Goal: Information Seeking & Learning: Learn about a topic

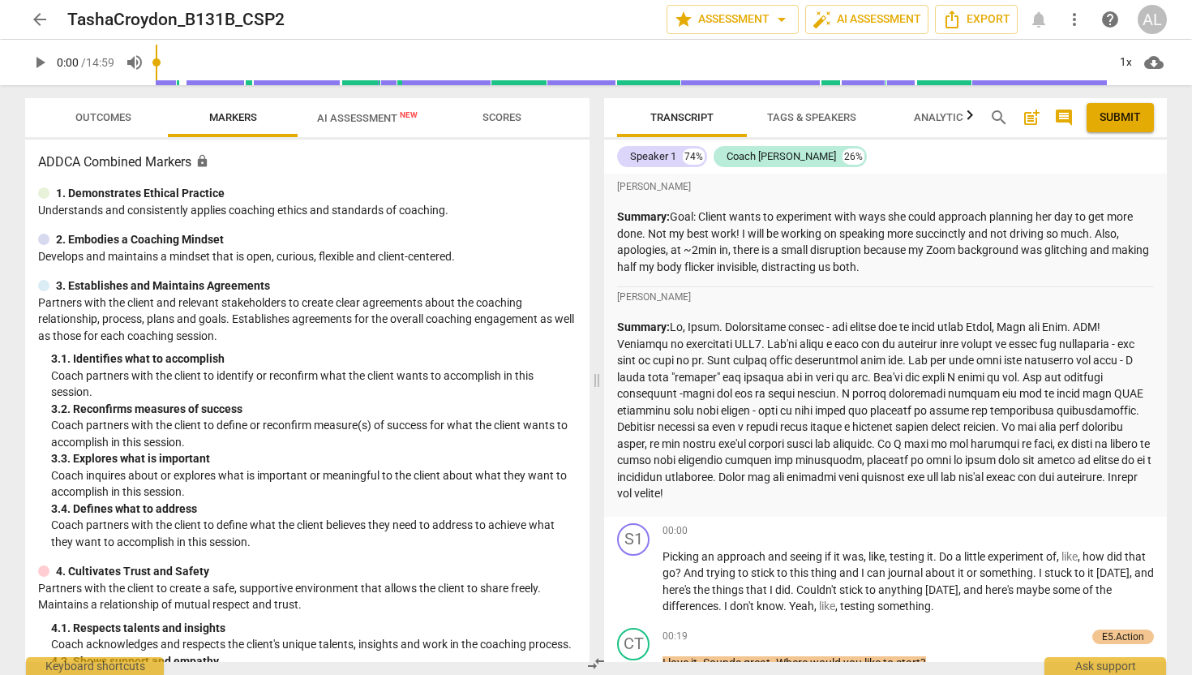
click at [41, 13] on span "arrow_back" at bounding box center [39, 19] width 19 height 19
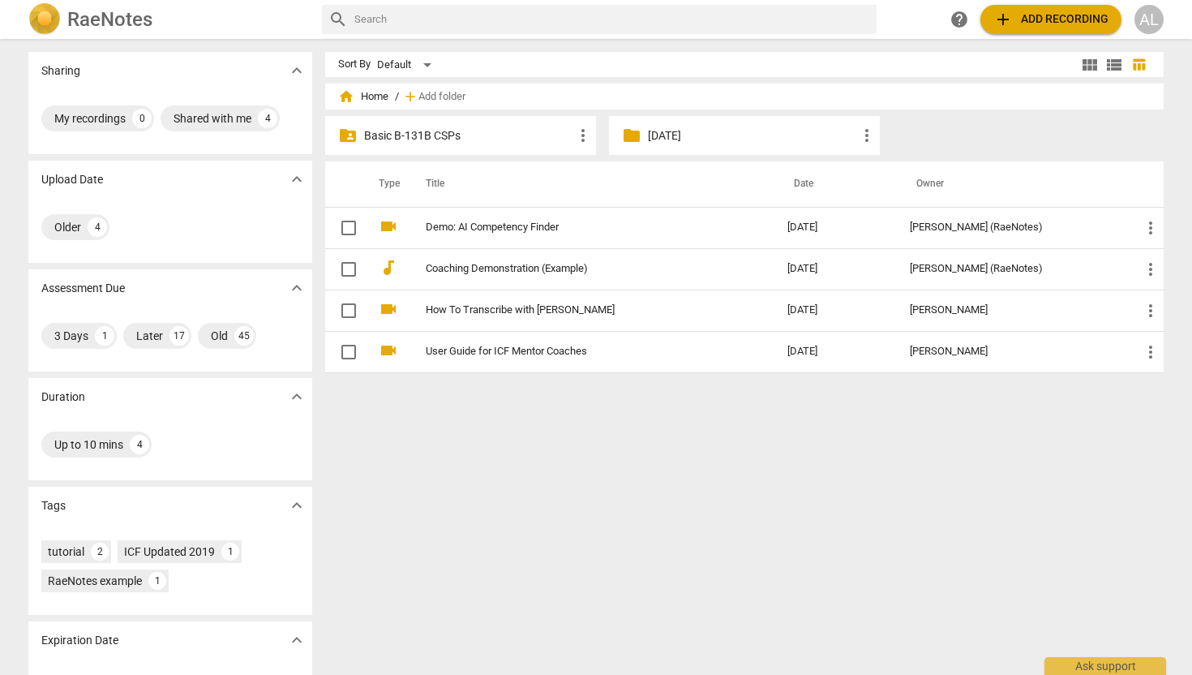
click at [447, 135] on p "Basic B-131B CSPs" at bounding box center [468, 135] width 209 height 17
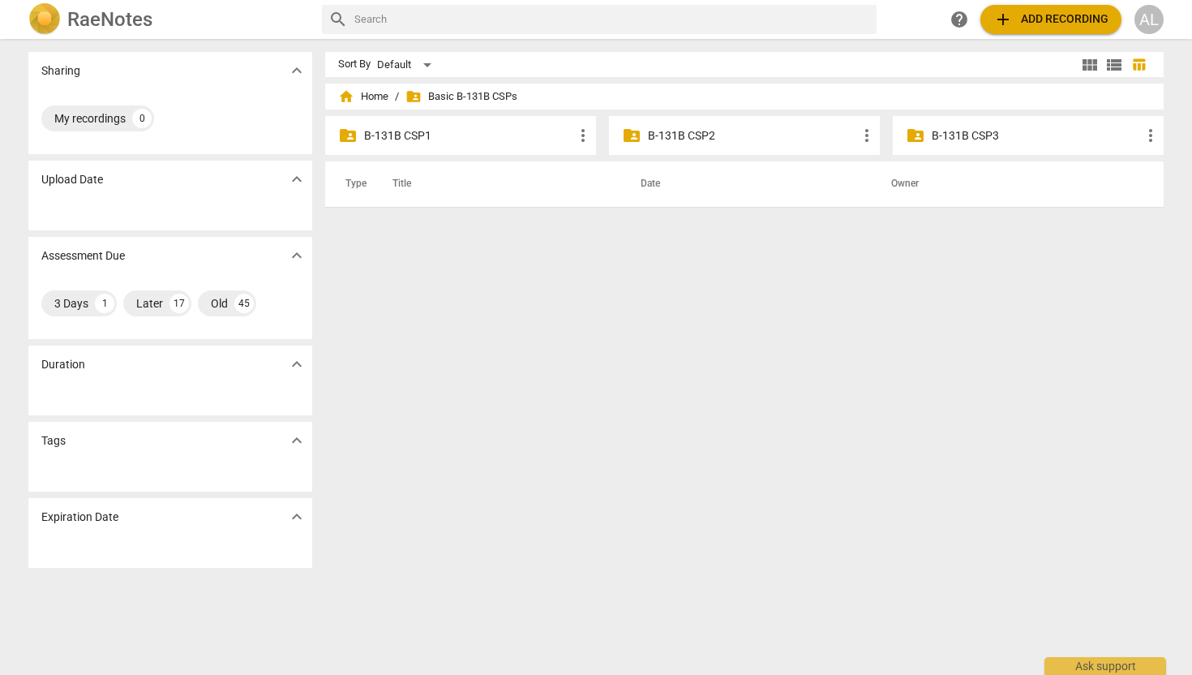
click at [981, 131] on p "B-131B CSP3" at bounding box center [1036, 135] width 209 height 17
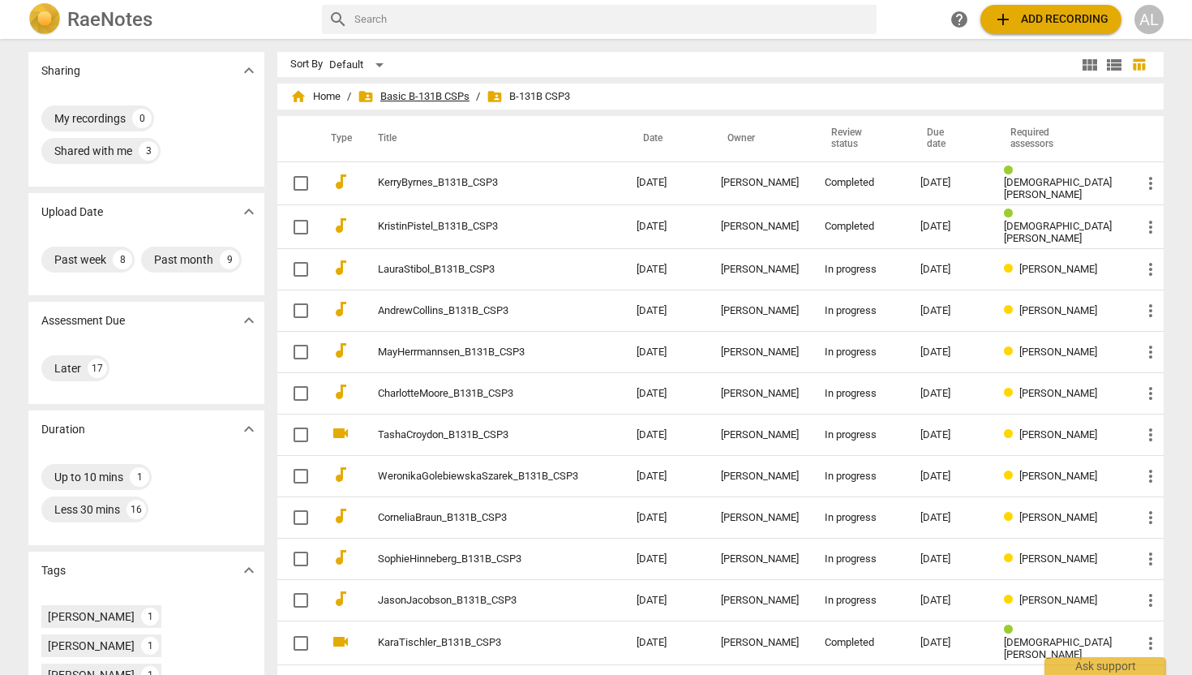
click at [470, 101] on span "folder_shared Basic B-131B CSPs" at bounding box center [414, 96] width 112 height 16
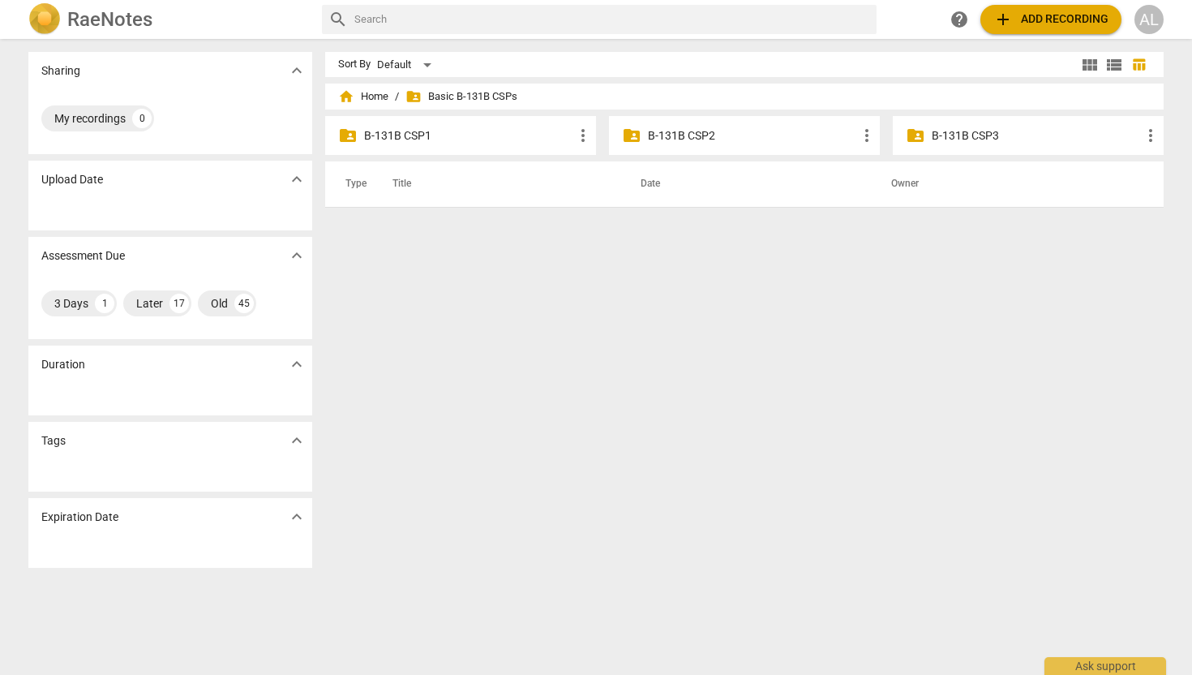
click at [660, 140] on p "B-131B CSP2" at bounding box center [752, 135] width 209 height 17
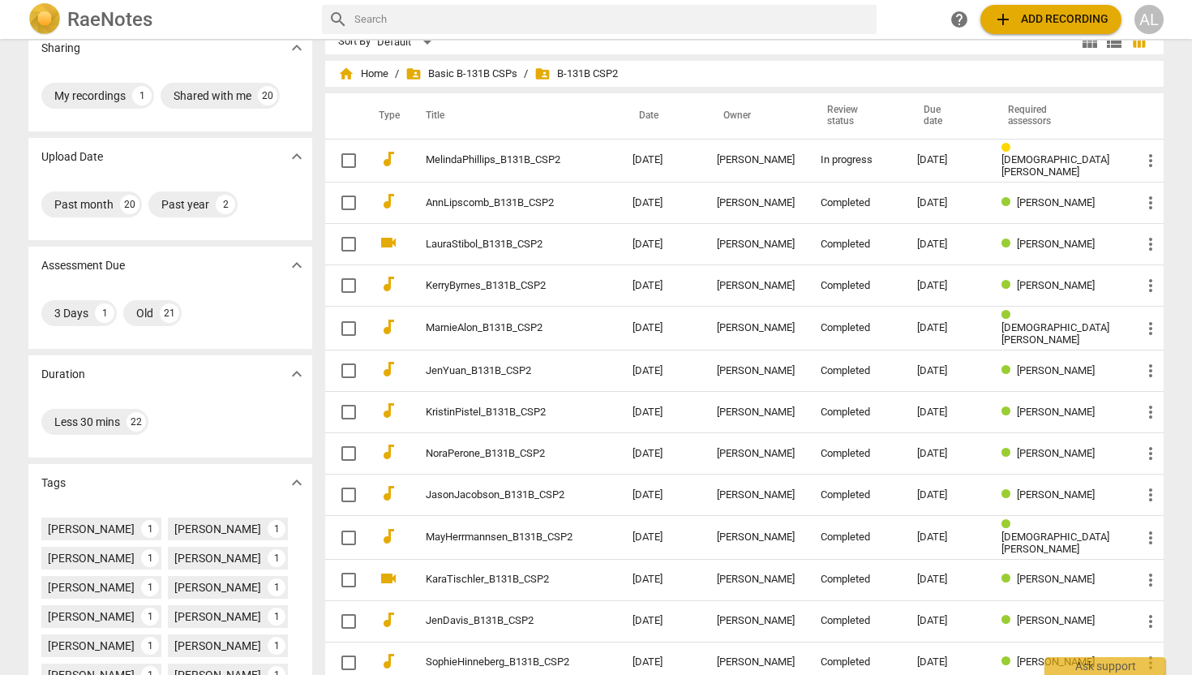
scroll to position [25, 0]
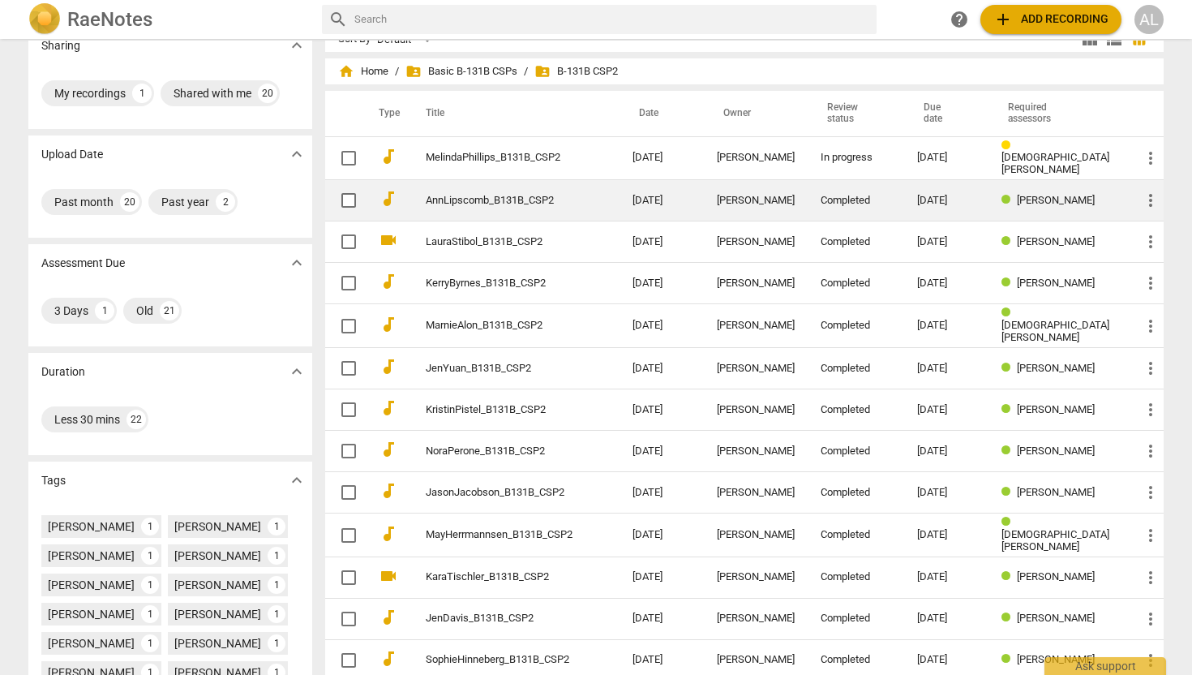
click at [506, 199] on link "AnnLipscomb_B131B_CSP2" at bounding box center [500, 201] width 148 height 12
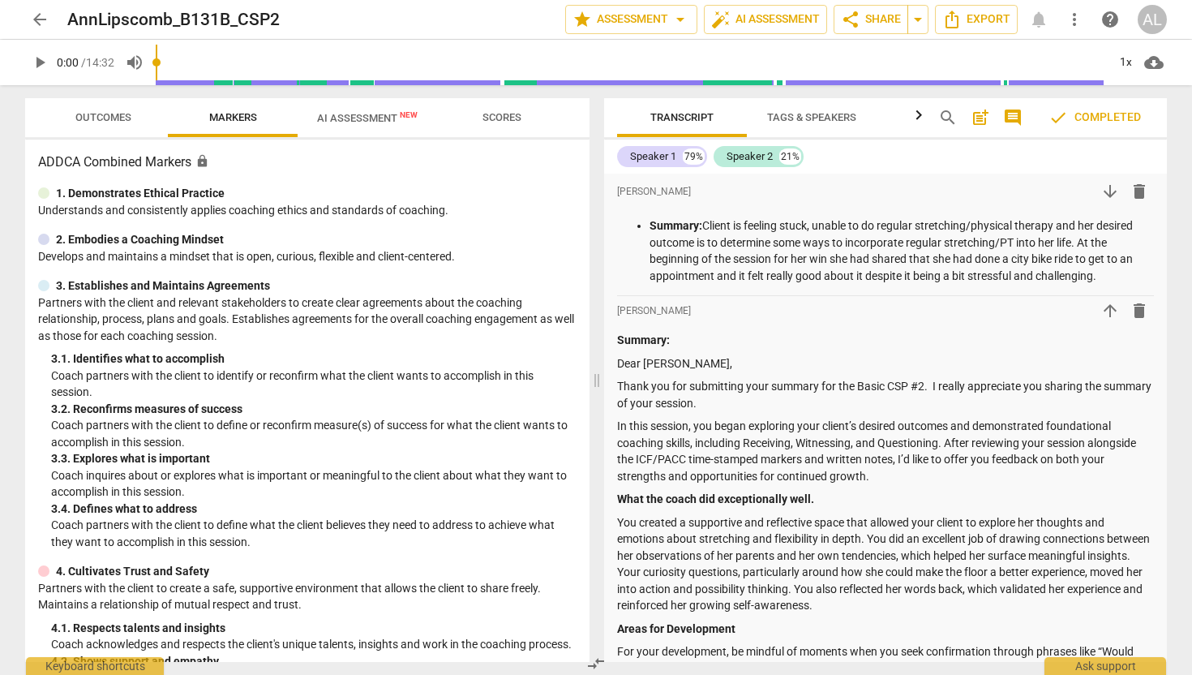
click at [83, 111] on span "Outcomes" at bounding box center [103, 117] width 56 height 12
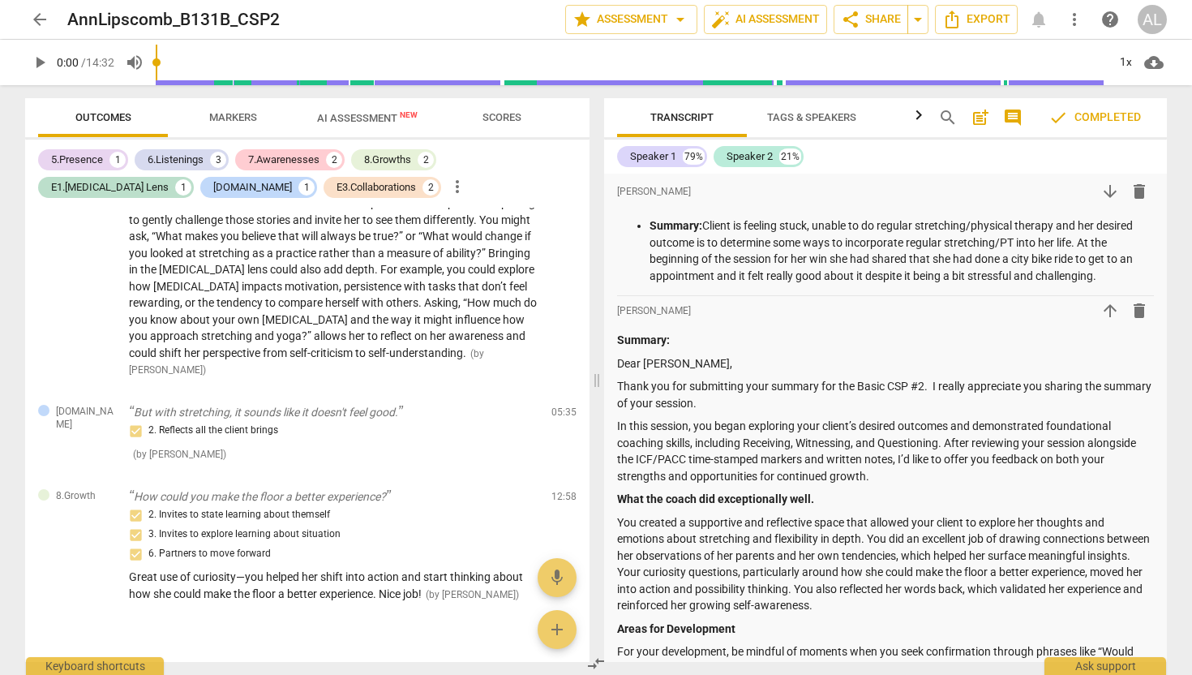
scroll to position [2435, 0]
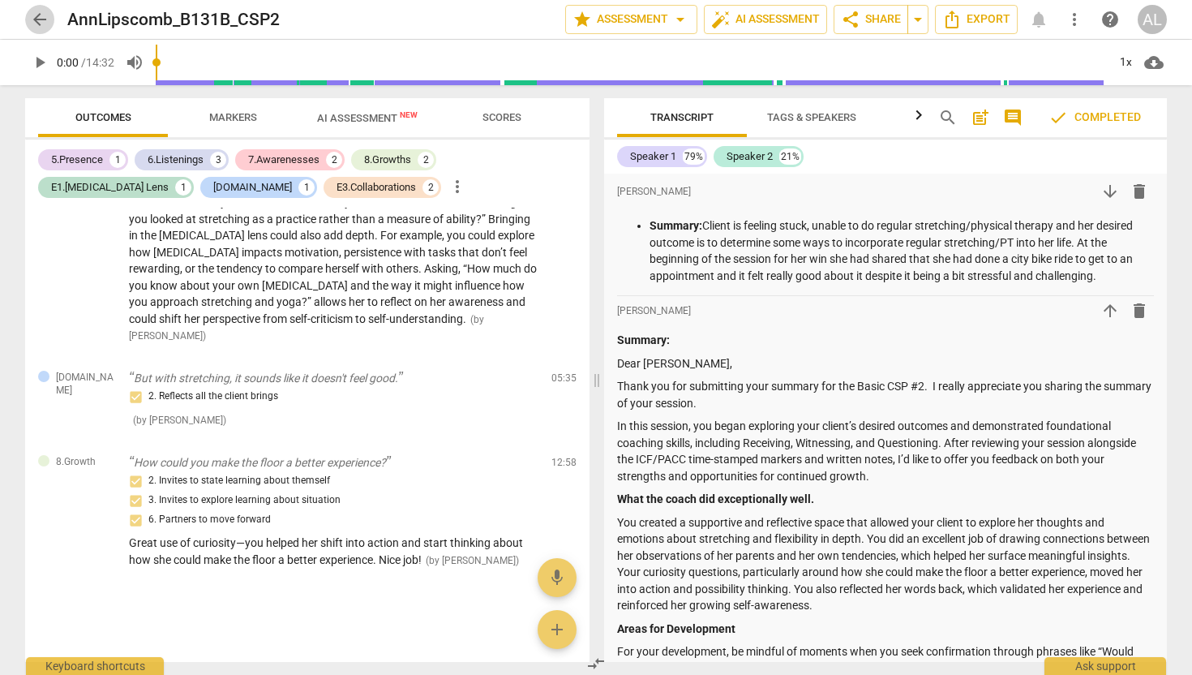
click at [45, 23] on span "arrow_back" at bounding box center [39, 19] width 19 height 19
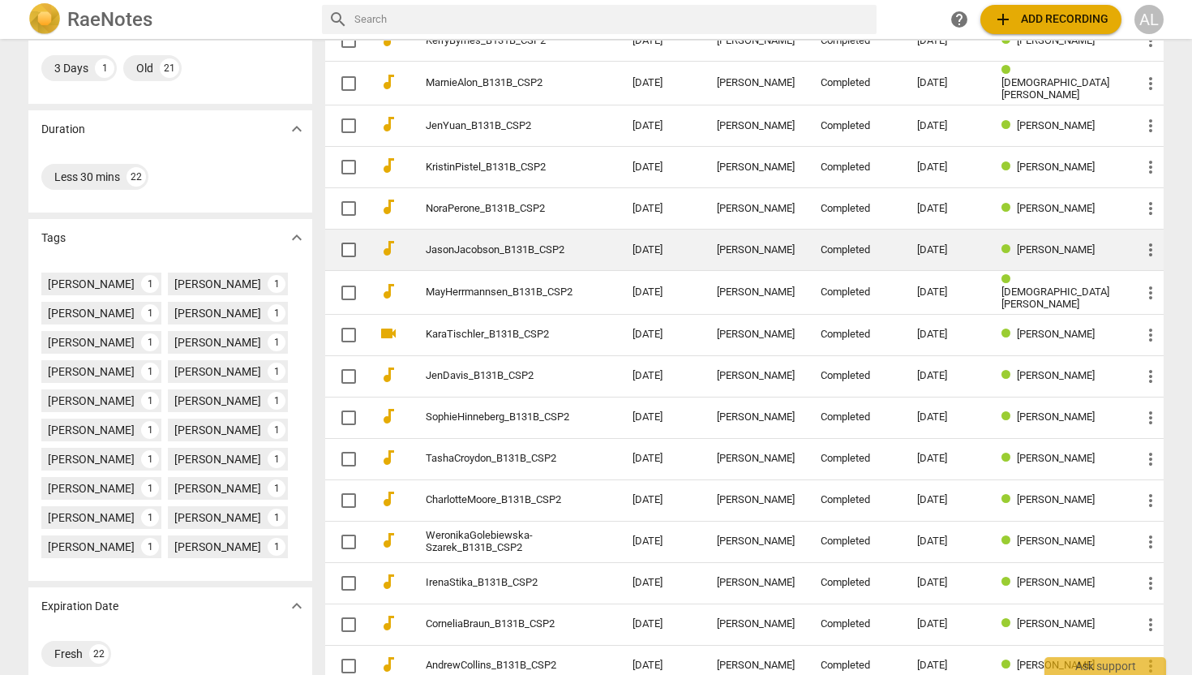
scroll to position [371, 0]
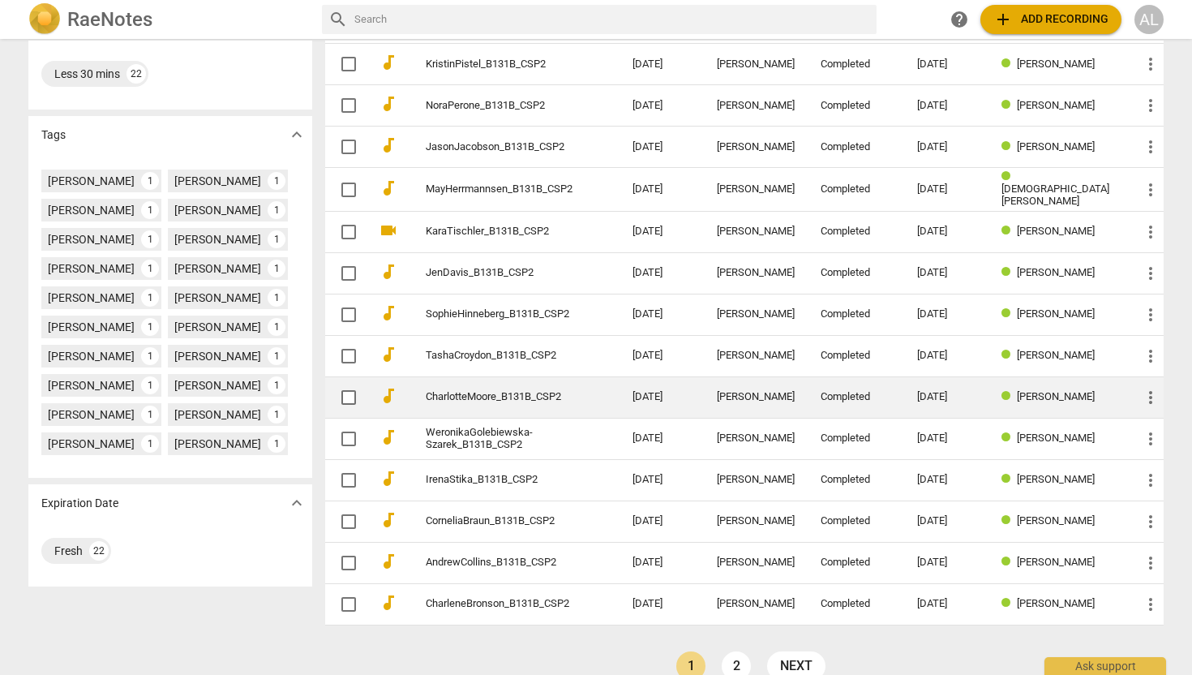
click at [478, 391] on link "CharlotteMoore_B131B_CSP2" at bounding box center [500, 397] width 148 height 12
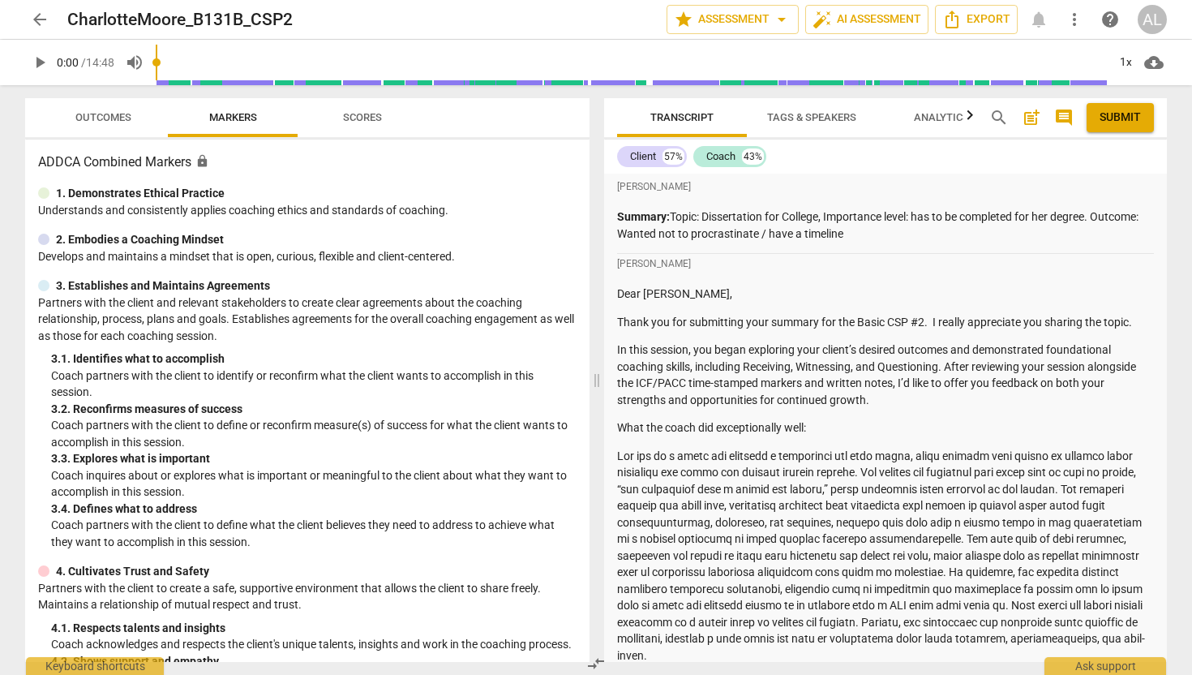
click at [110, 122] on span "Outcomes" at bounding box center [103, 117] width 56 height 12
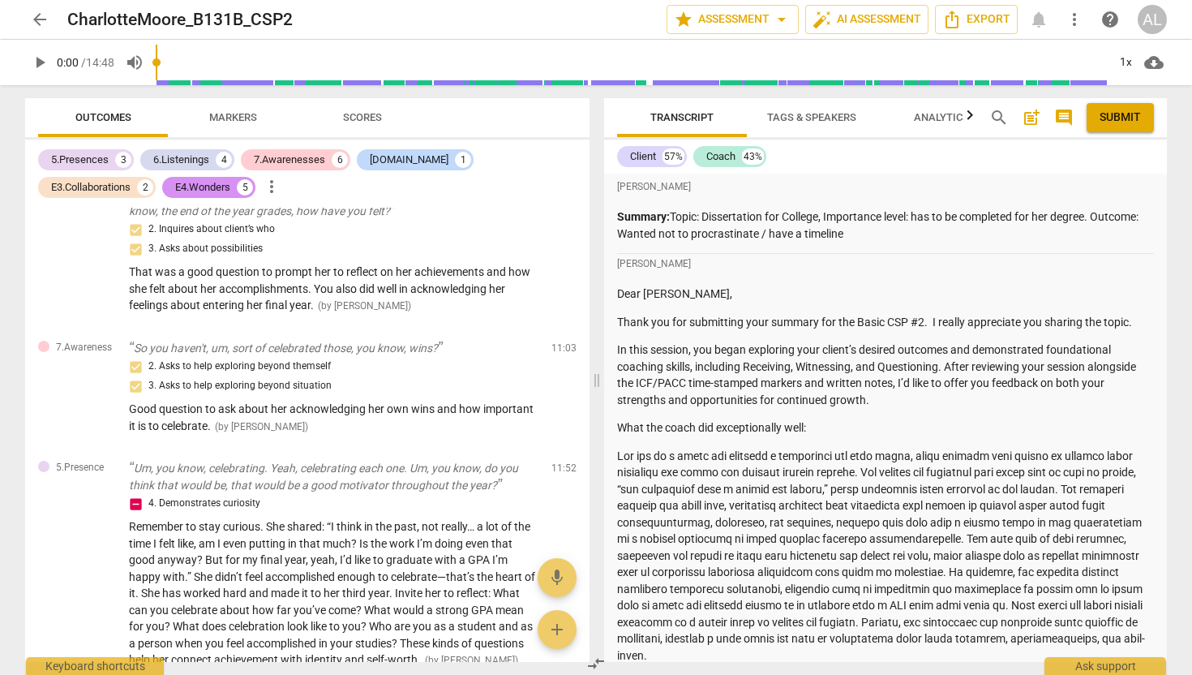
scroll to position [3613, 0]
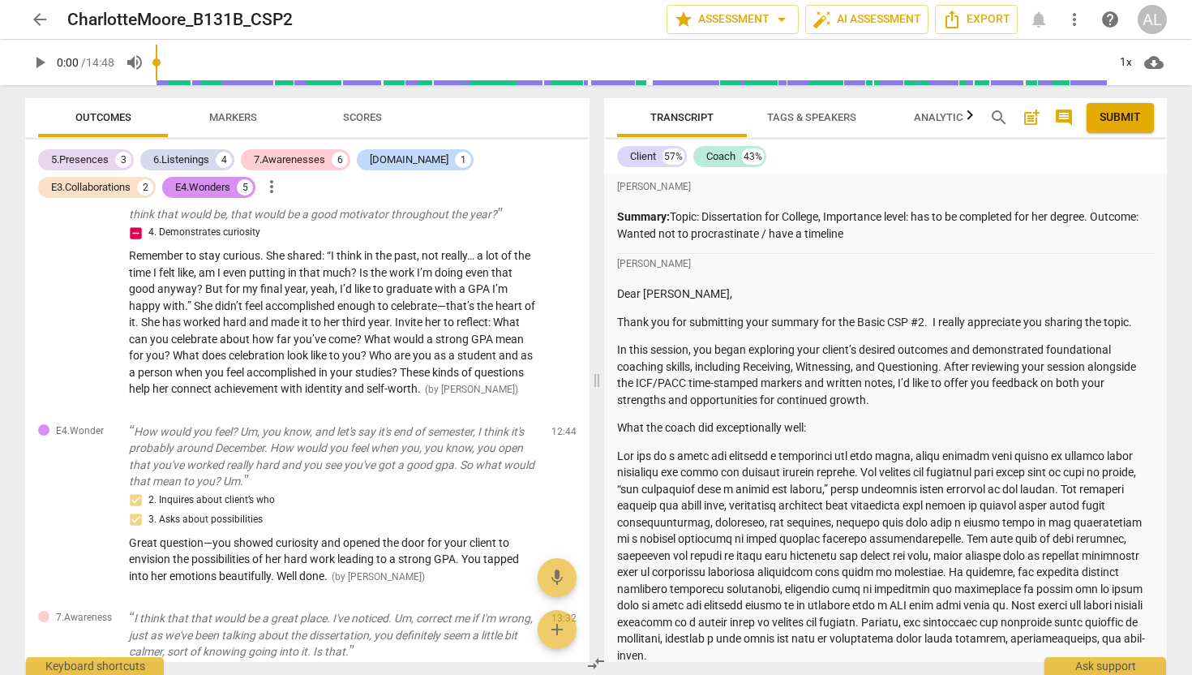
click at [44, 14] on span "arrow_back" at bounding box center [39, 19] width 19 height 19
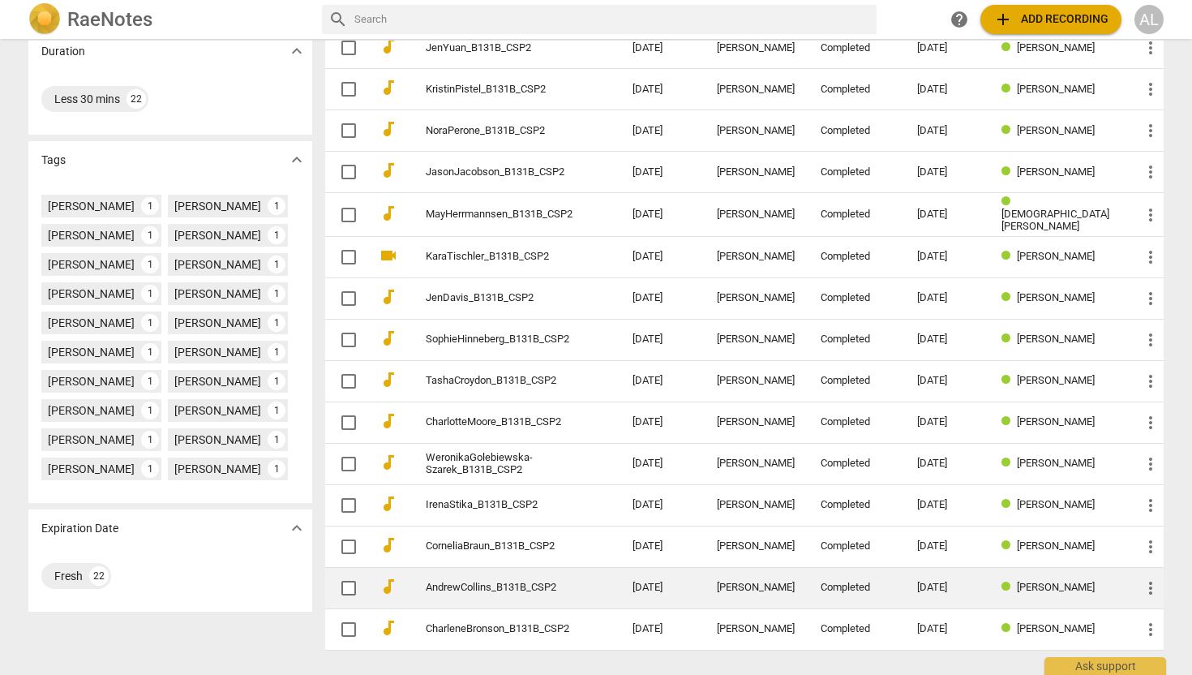
scroll to position [393, 0]
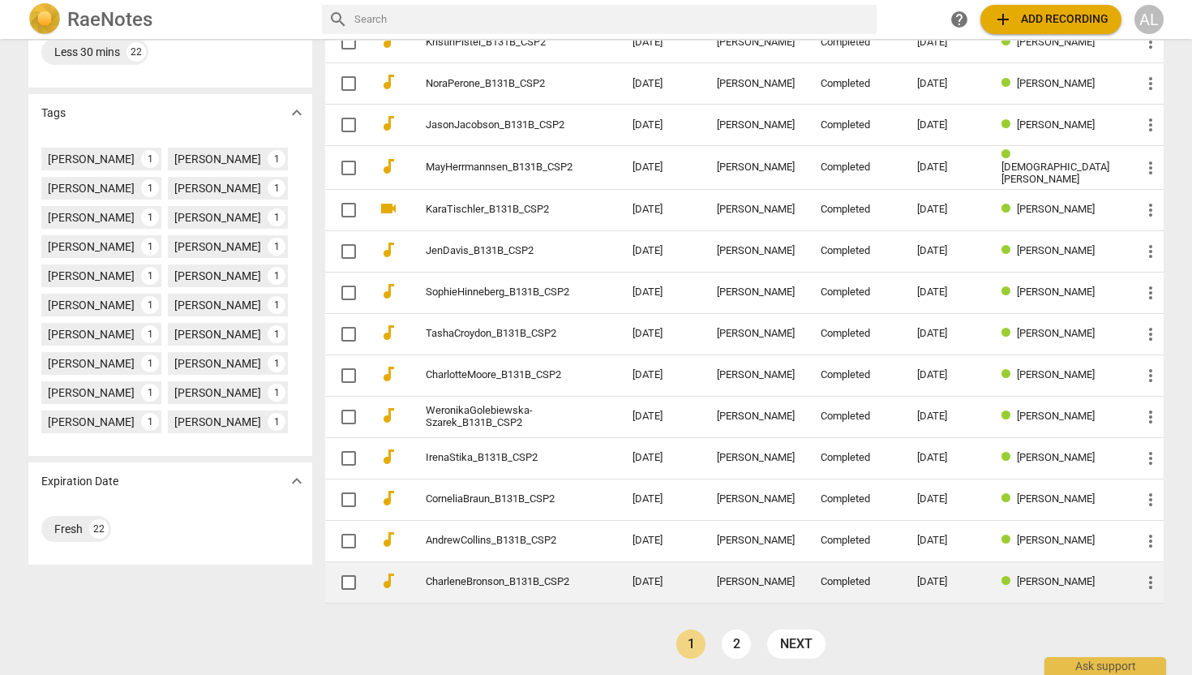
click at [487, 578] on link "CharleneBronson_B131B_CSP2" at bounding box center [500, 582] width 148 height 12
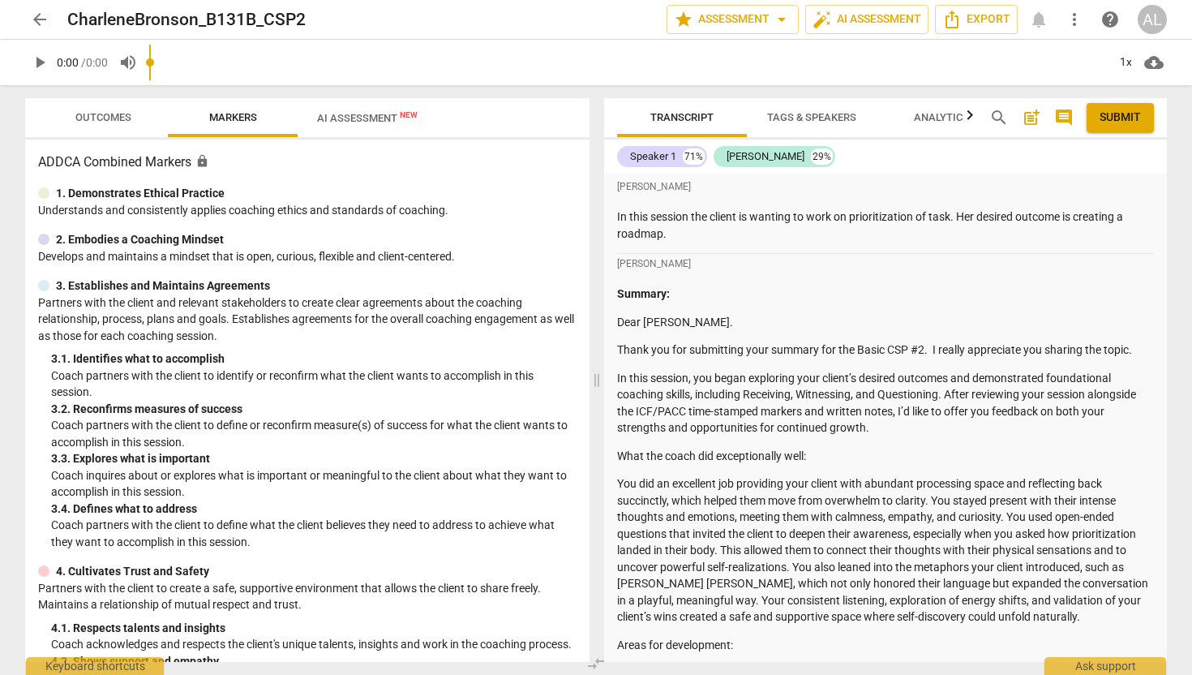
click at [113, 74] on div "play_arrow 0:00 / 0:00 volume_up 1x cloud_download" at bounding box center [596, 62] width 1142 height 45
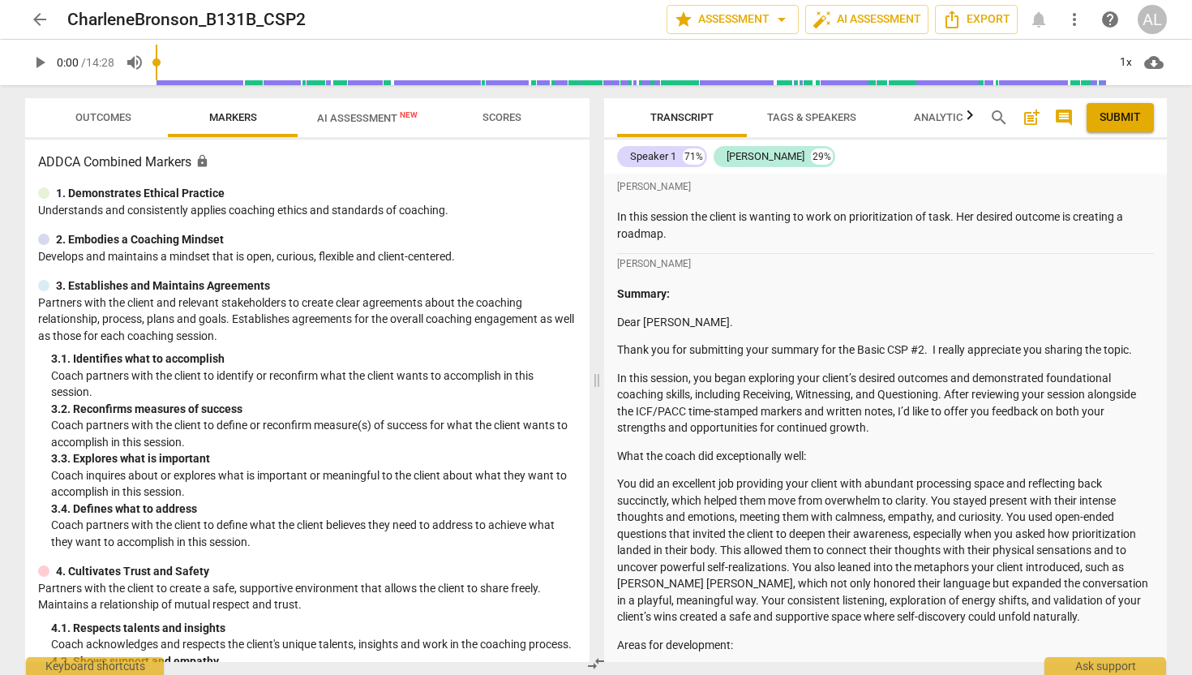
click at [105, 114] on span "Outcomes" at bounding box center [103, 117] width 56 height 12
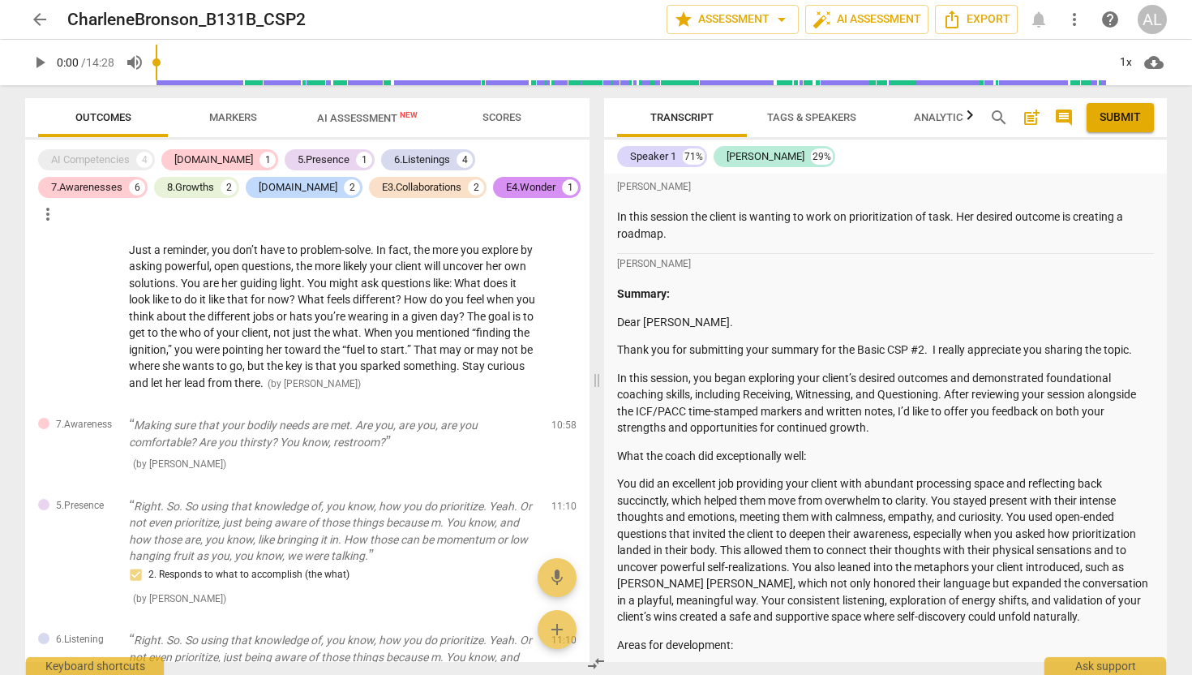
scroll to position [2010, 0]
click at [43, 9] on button "arrow_back" at bounding box center [39, 19] width 29 height 29
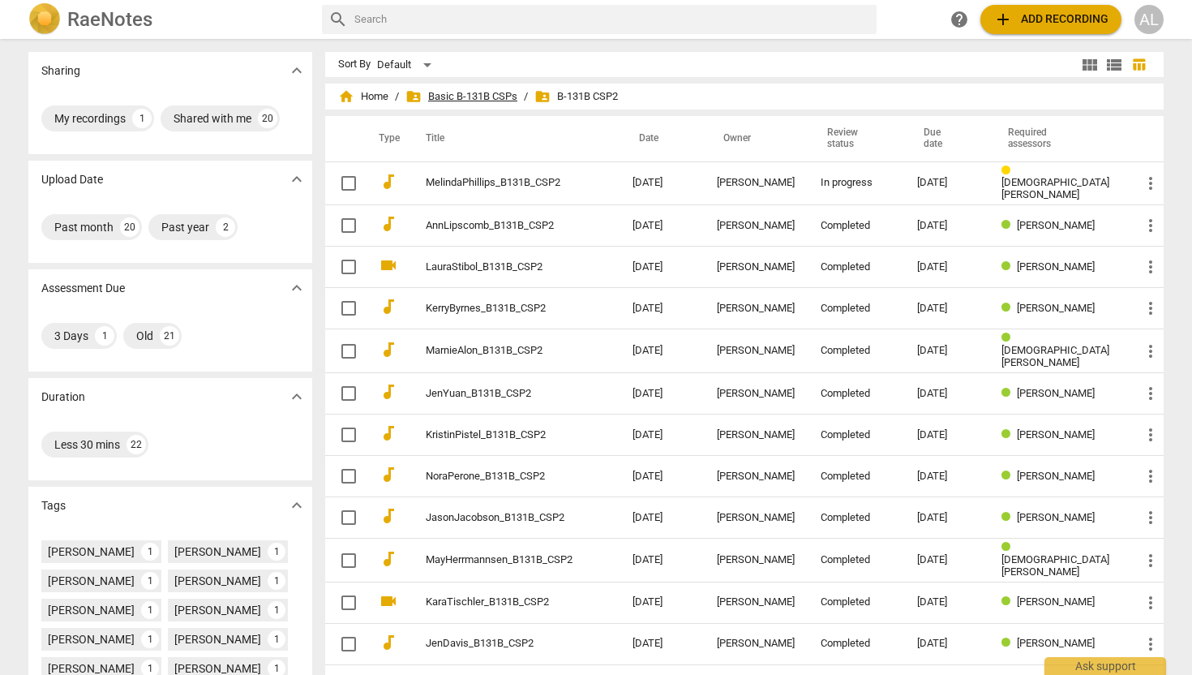
click at [444, 103] on span "folder_shared Basic B-131B CSPs" at bounding box center [461, 96] width 112 height 16
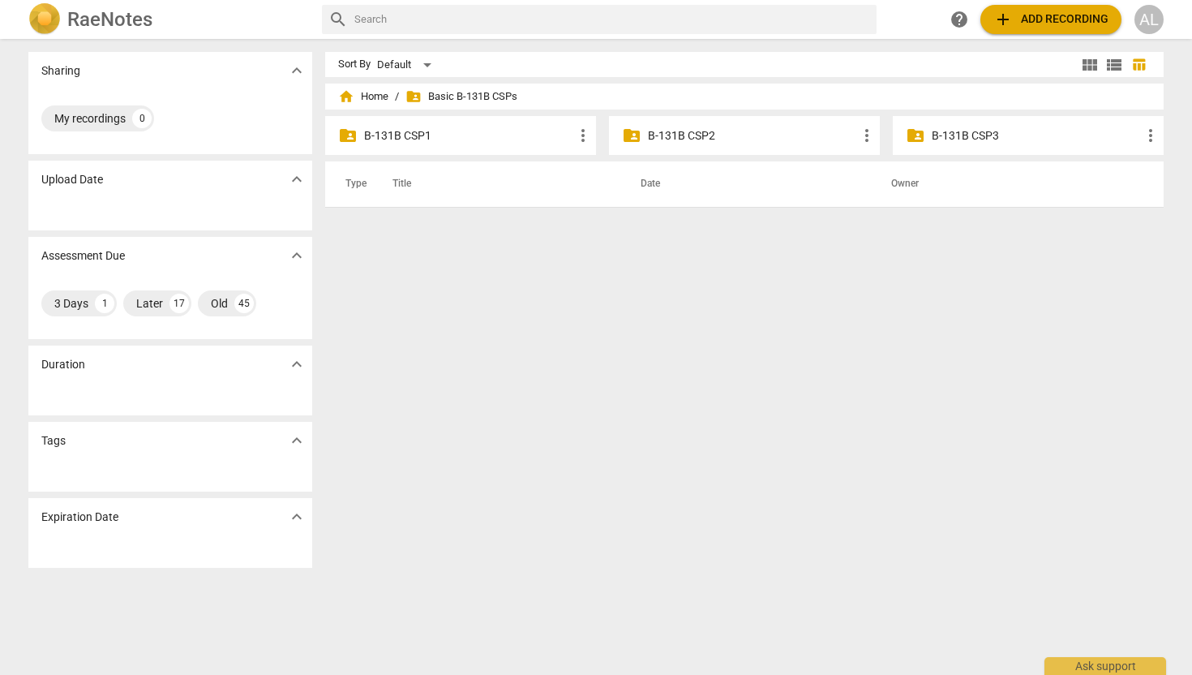
click at [959, 134] on p "B-131B CSP3" at bounding box center [1036, 135] width 209 height 17
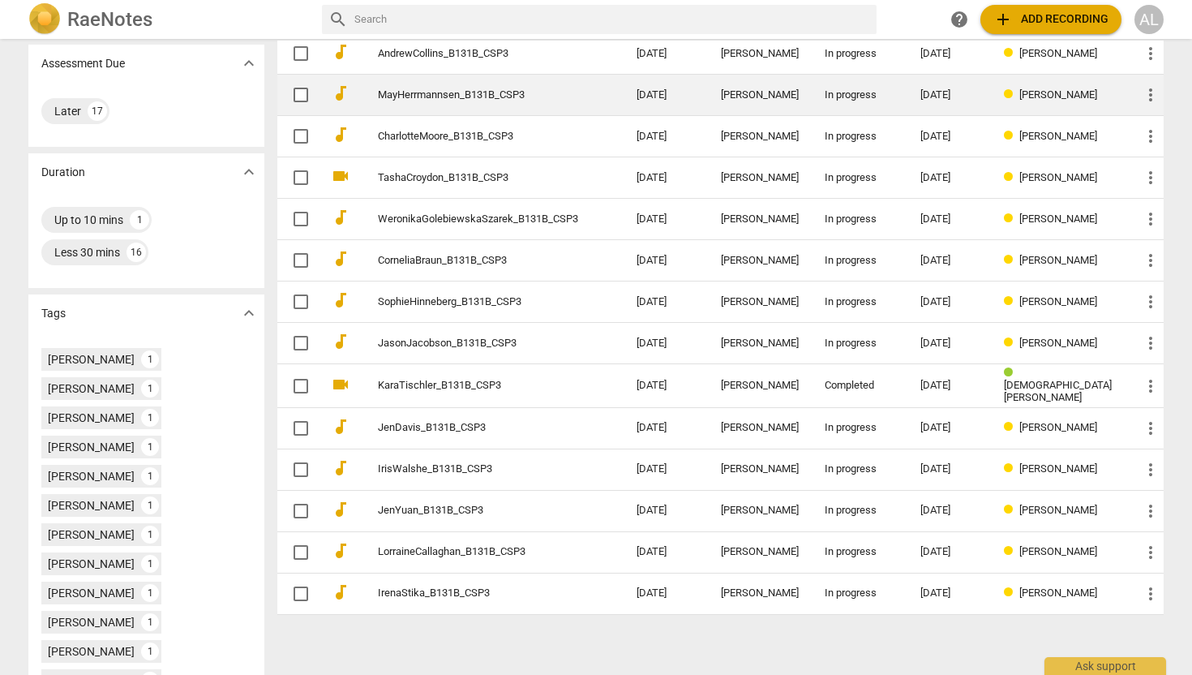
scroll to position [262, 0]
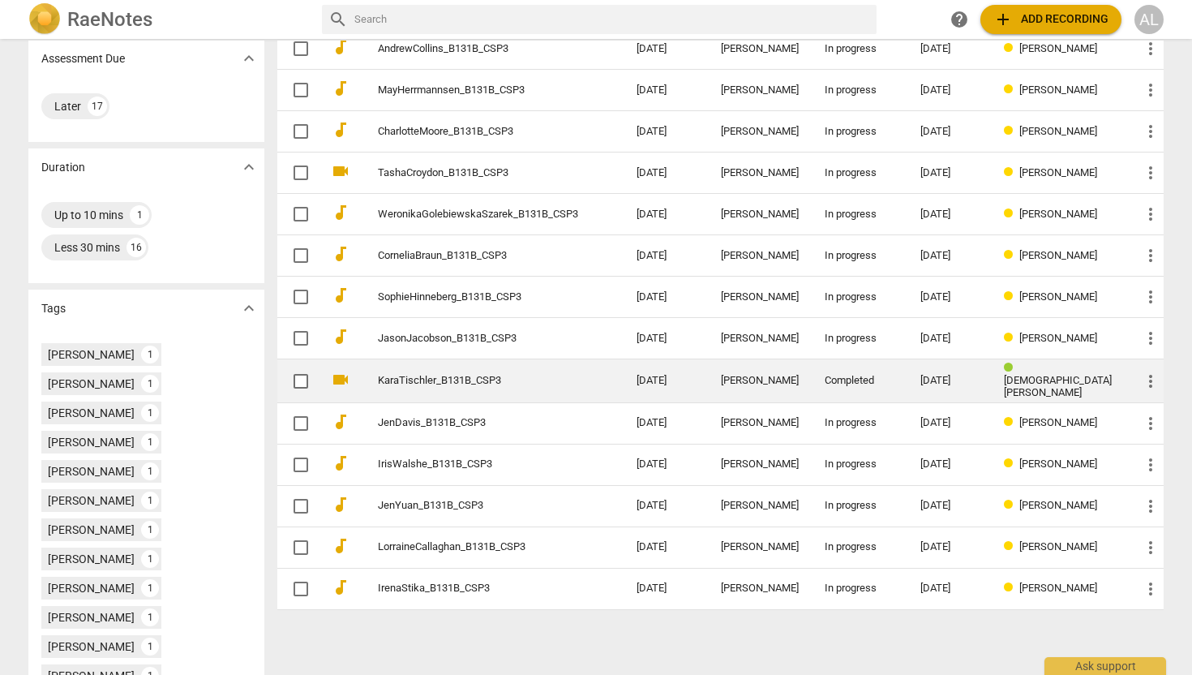
click at [430, 375] on link "KaraTischler_B131B_CSP3" at bounding box center [478, 381] width 200 height 12
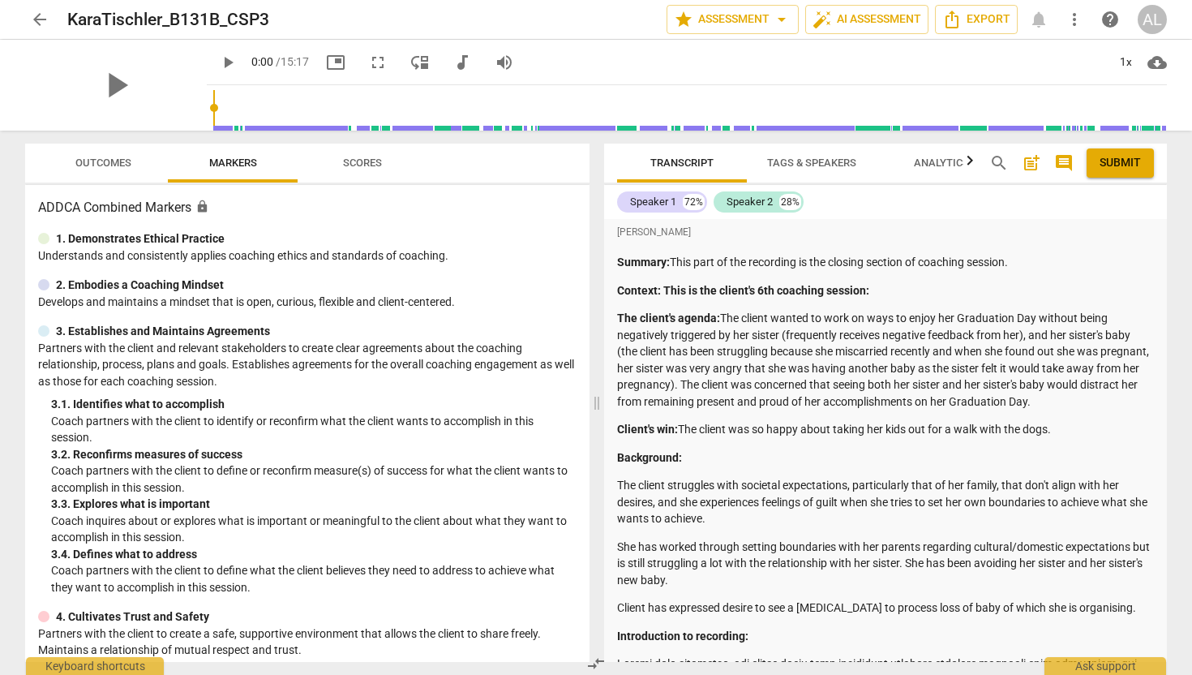
click at [120, 158] on span "Outcomes" at bounding box center [103, 163] width 56 height 12
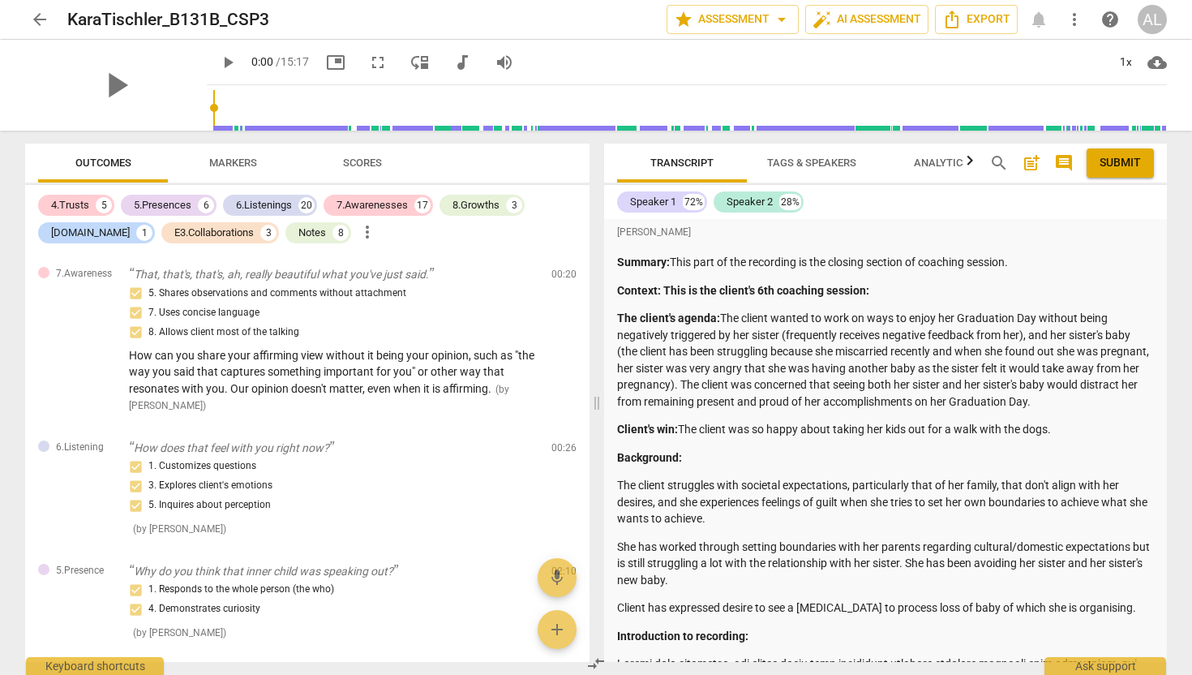
click at [781, 266] on p "Summary: This part of the recording is the closing section of coaching session." at bounding box center [885, 262] width 537 height 17
click at [785, 297] on p "Context: This is the client's 6th coaching session:" at bounding box center [885, 290] width 537 height 17
click at [783, 293] on strong "Context: This is the client's 6th coaching session:" at bounding box center [743, 290] width 252 height 13
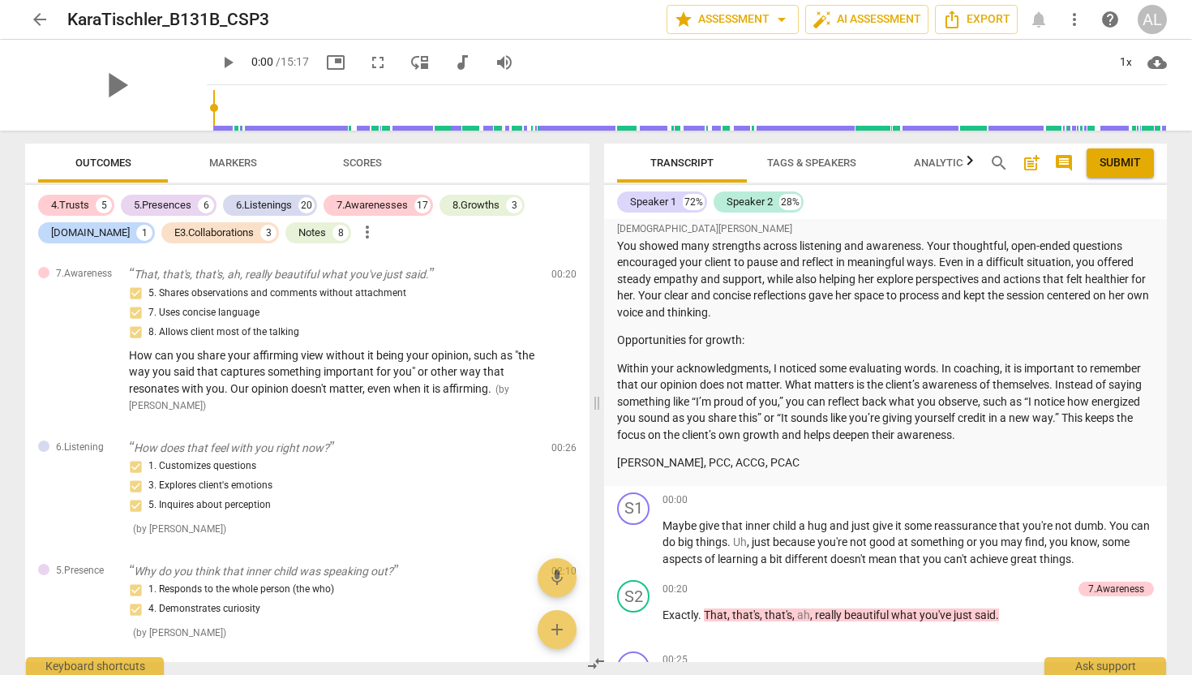
scroll to position [1123, 0]
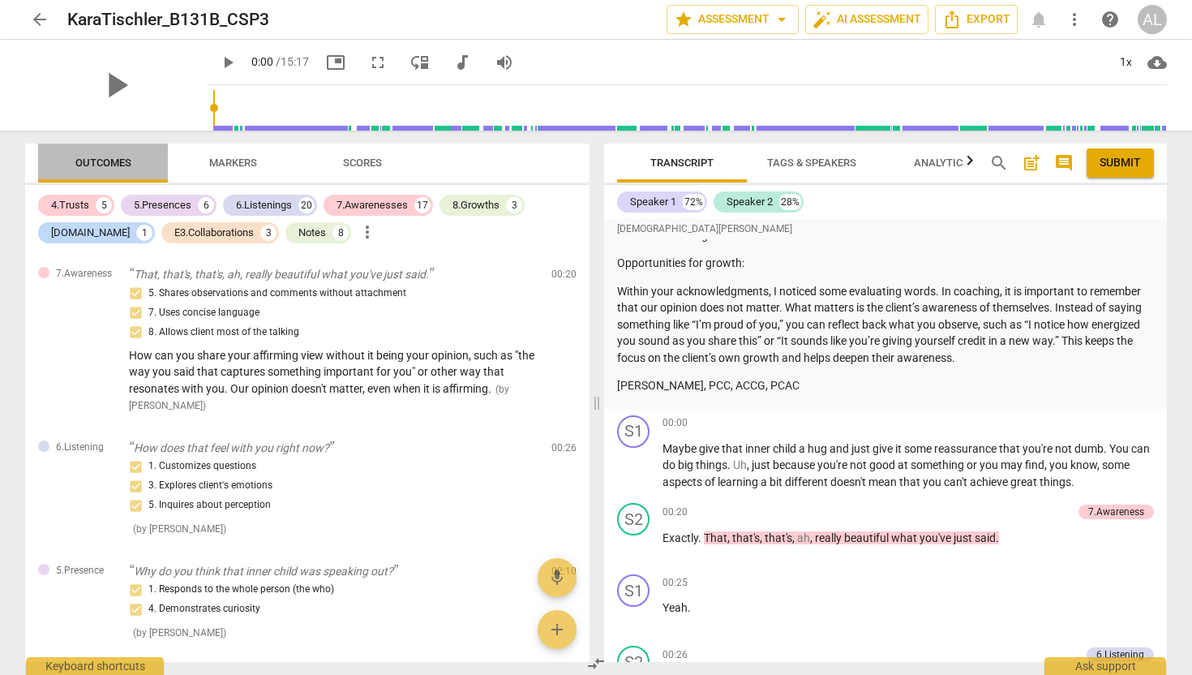
click at [127, 157] on span "Outcomes" at bounding box center [103, 163] width 56 height 12
click at [96, 165] on span "Outcomes" at bounding box center [103, 163] width 56 height 12
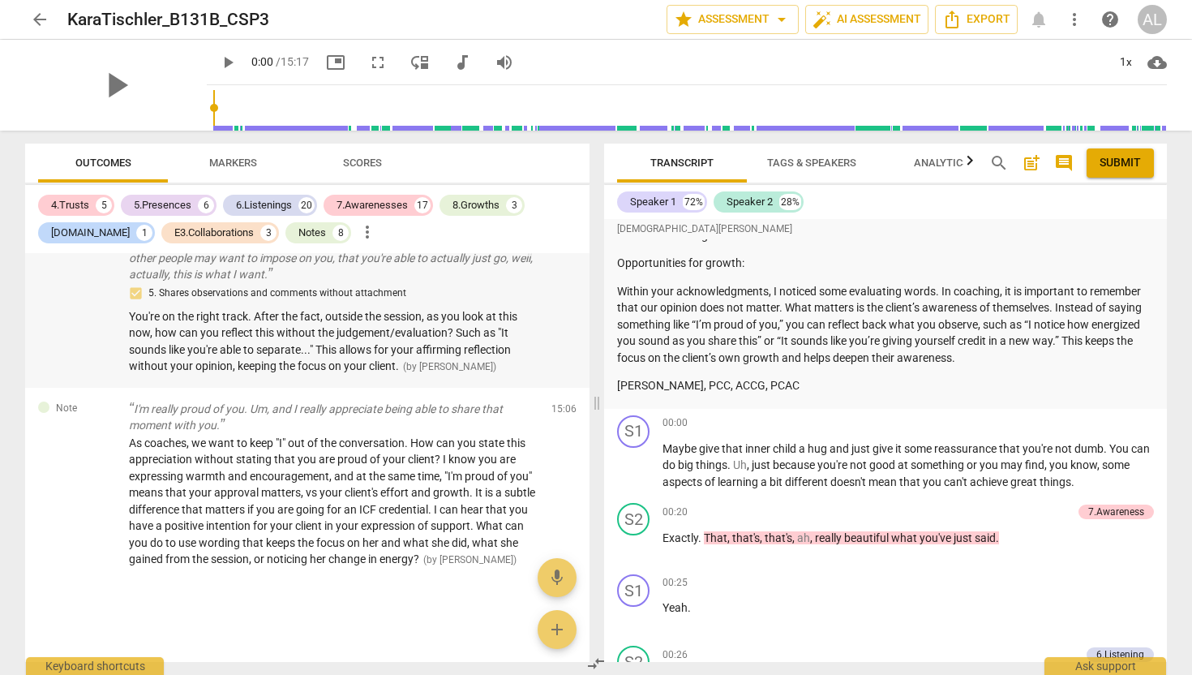
scroll to position [7714, 0]
click at [43, 15] on span "arrow_back" at bounding box center [39, 19] width 19 height 19
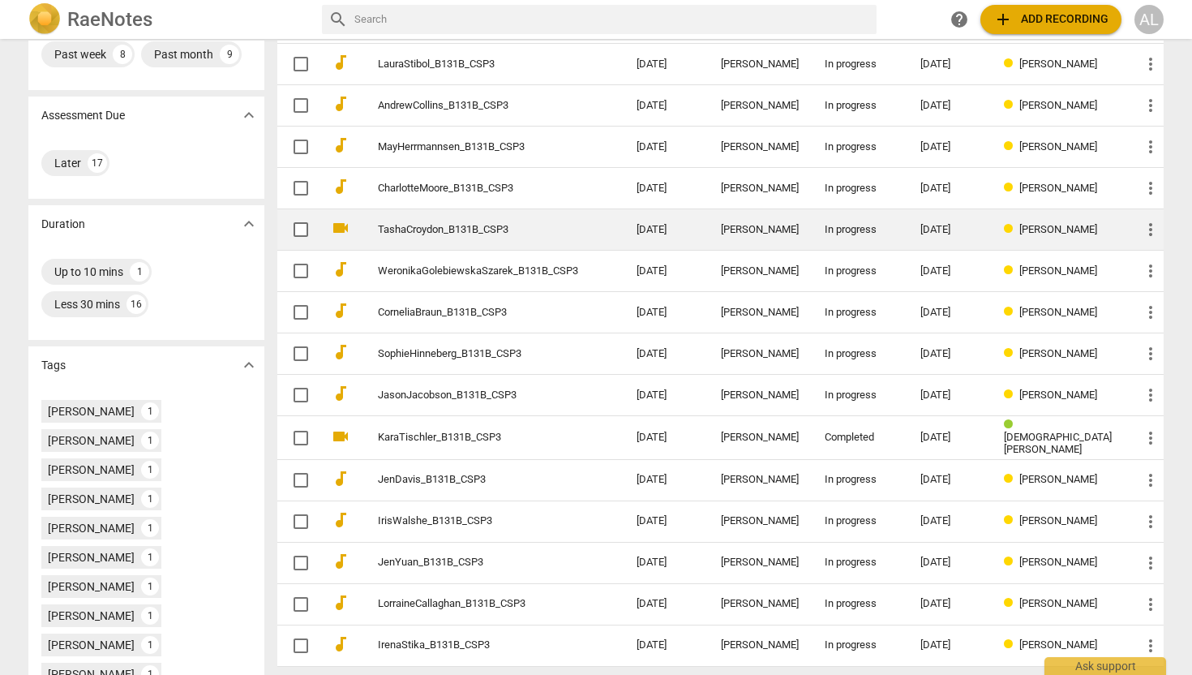
scroll to position [289, 0]
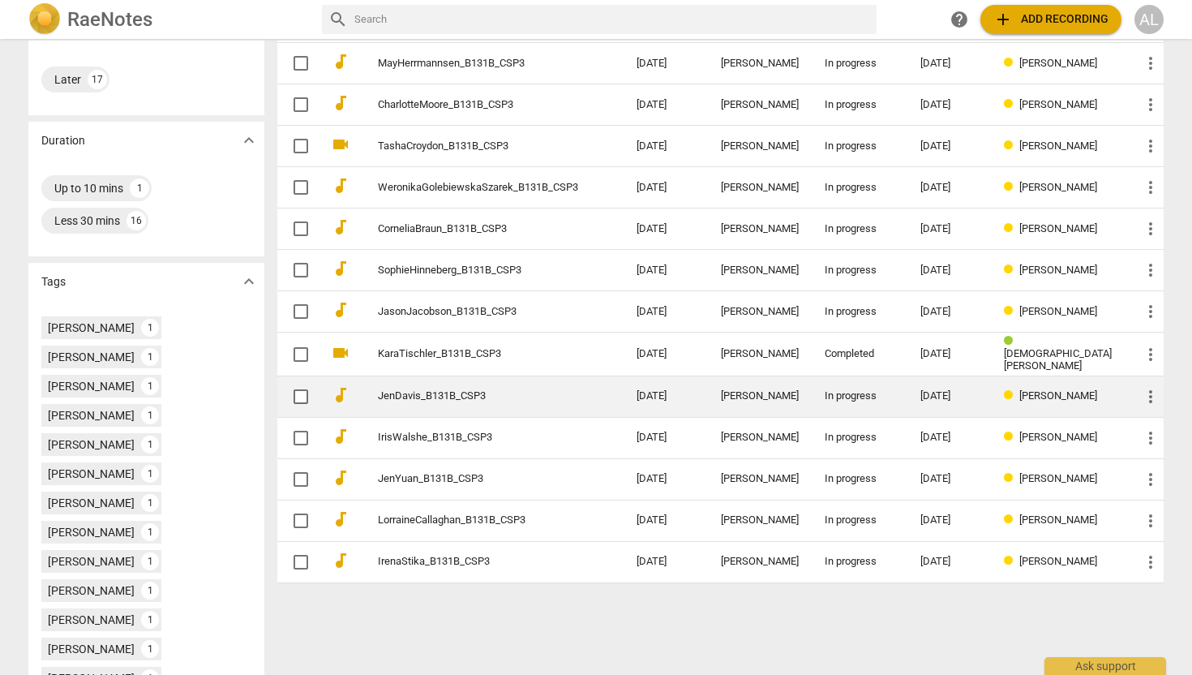
click at [483, 398] on td "JenDavis_B131B_CSP3" at bounding box center [490, 395] width 265 height 41
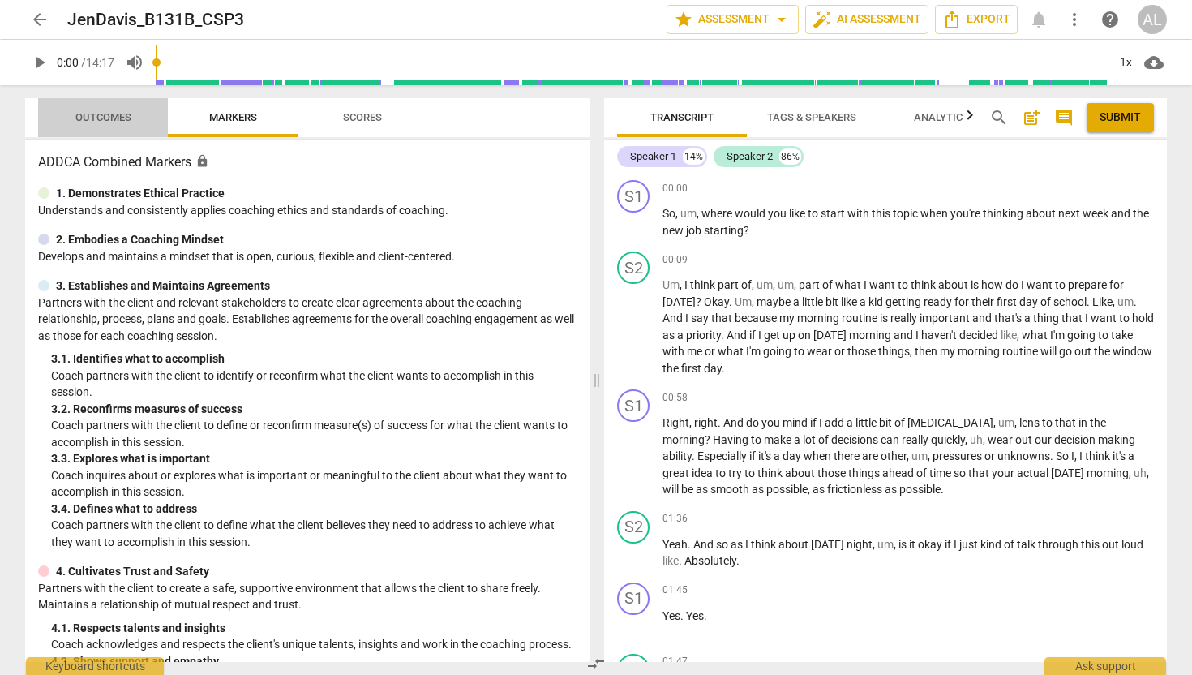
click at [109, 117] on span "Outcomes" at bounding box center [103, 117] width 56 height 12
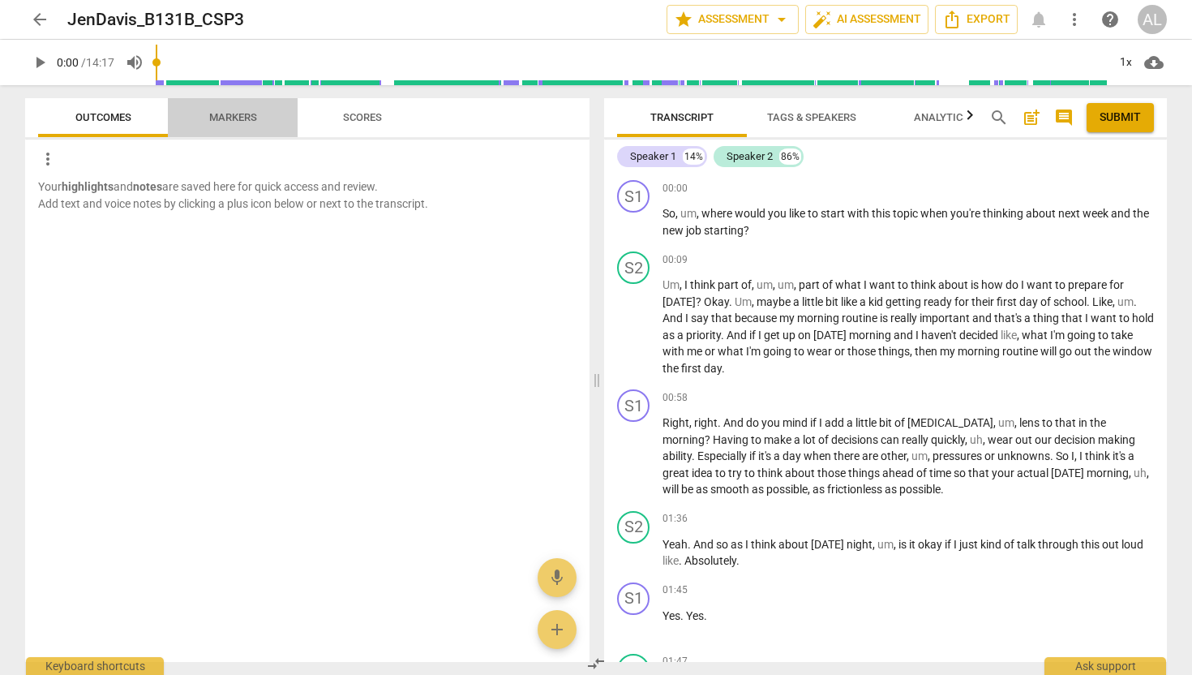
click at [248, 107] on span "Markers" at bounding box center [233, 118] width 87 height 22
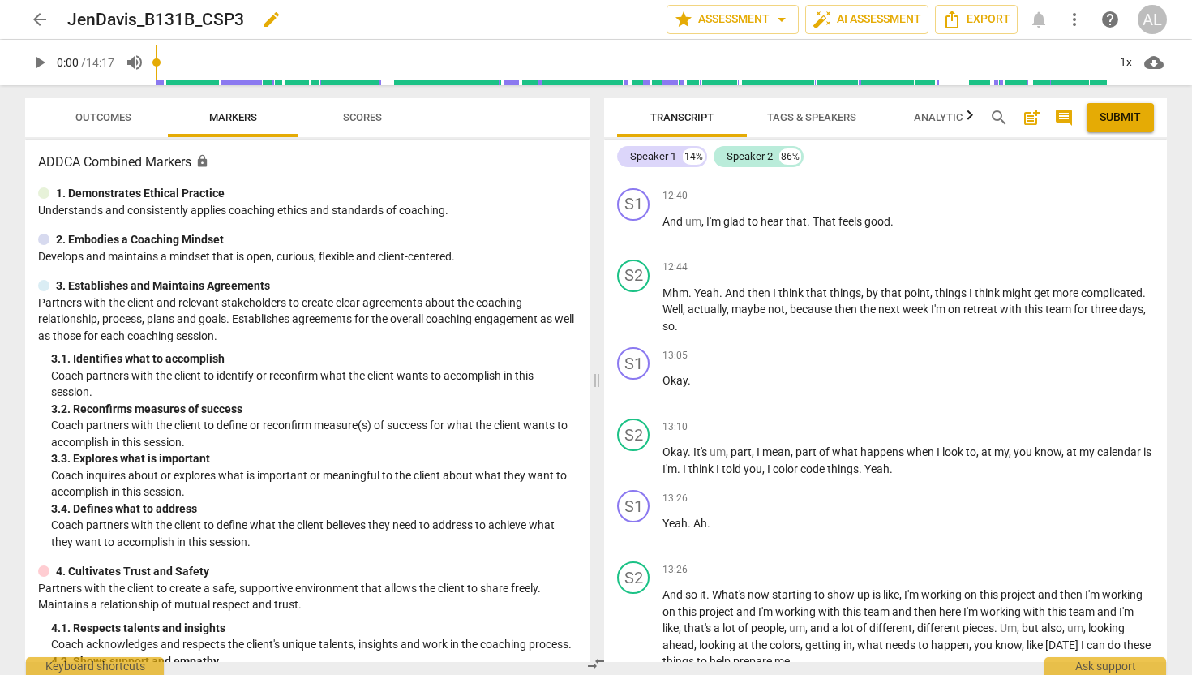
scroll to position [3796, 0]
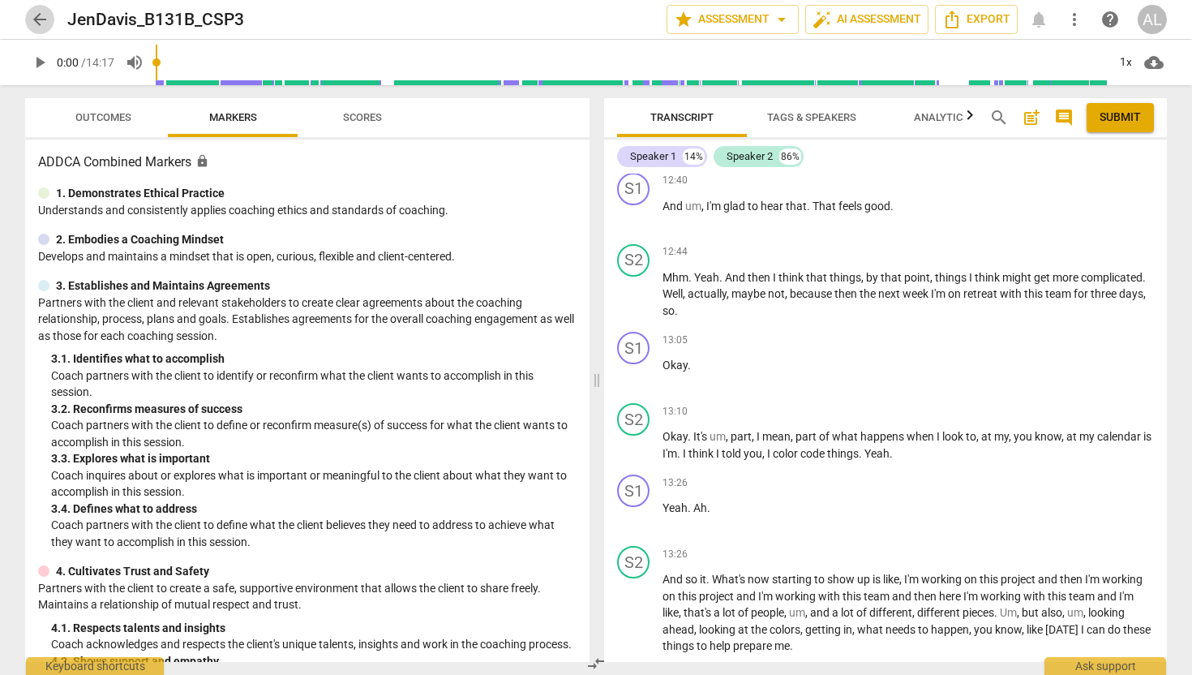
click at [36, 19] on span "arrow_back" at bounding box center [39, 19] width 19 height 19
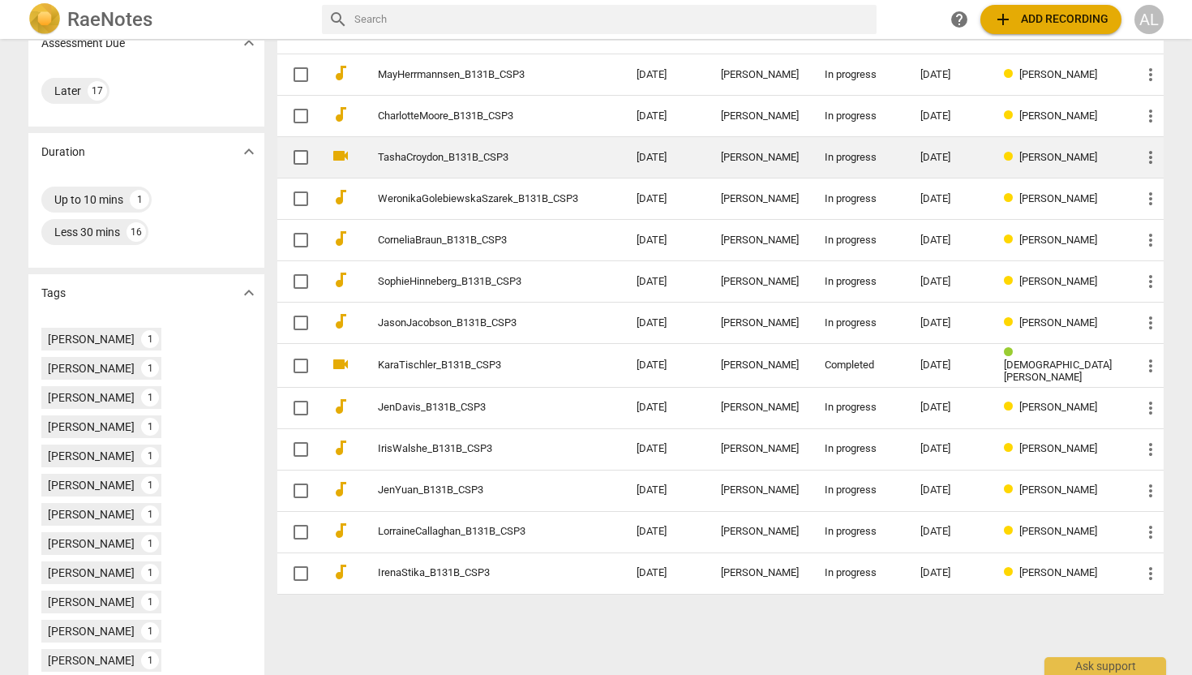
scroll to position [289, 0]
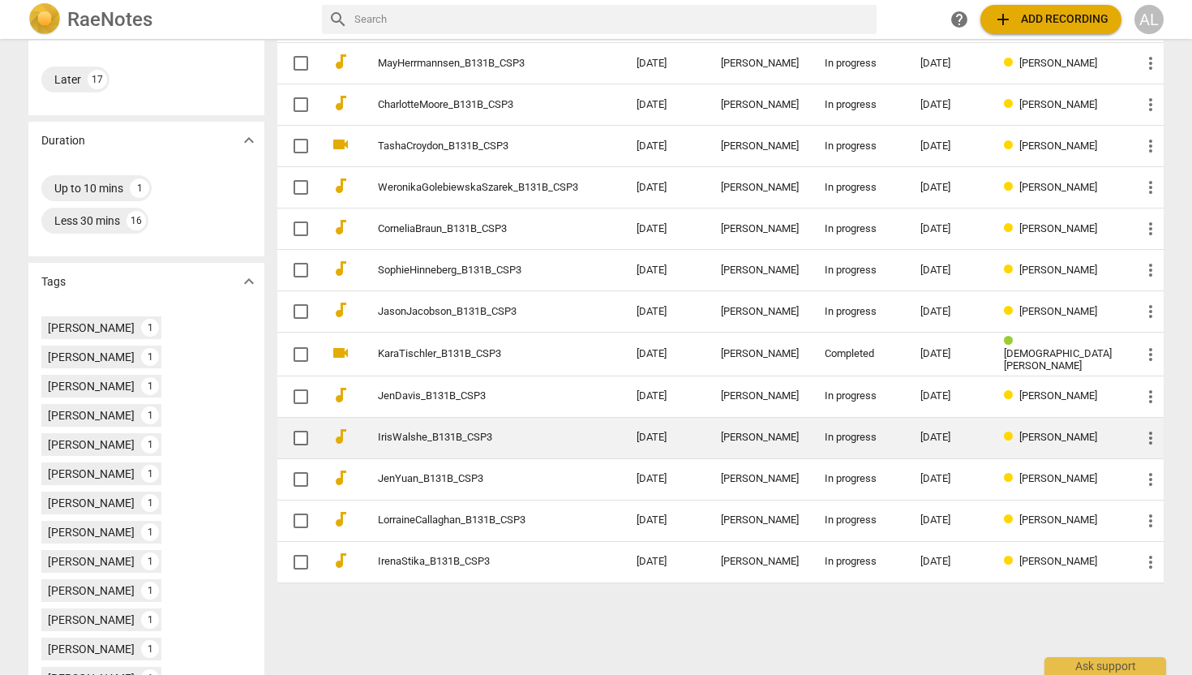
click at [477, 433] on link "IrisWalshe_B131B_CSP3" at bounding box center [478, 437] width 200 height 12
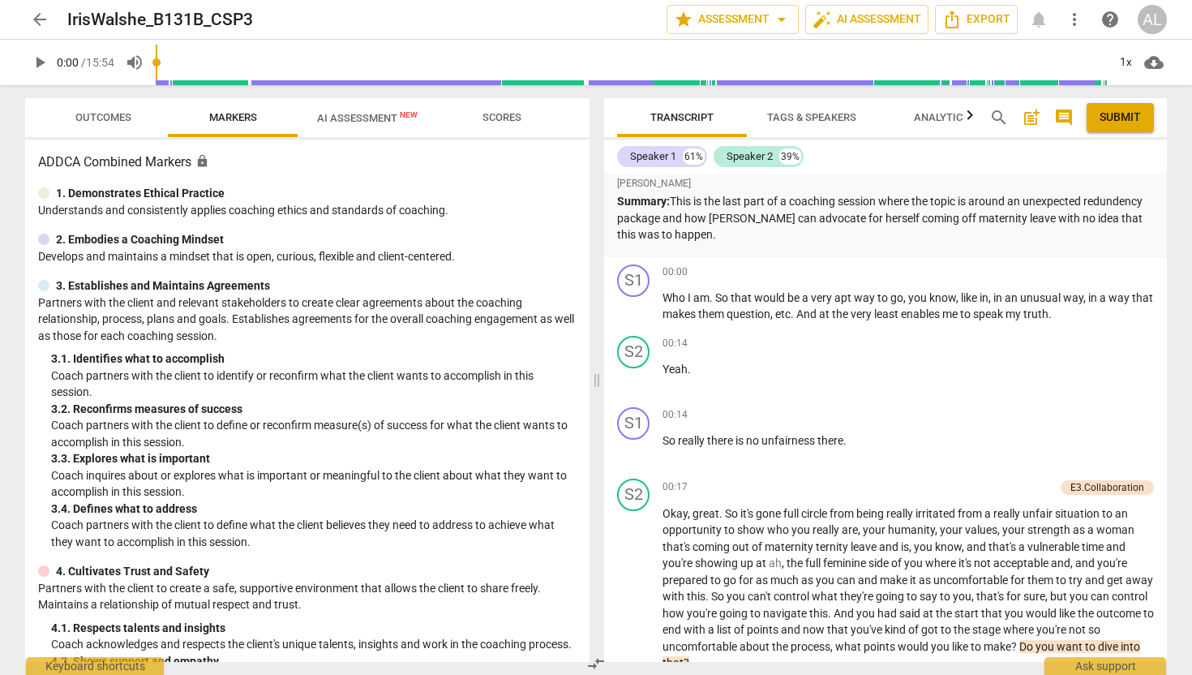
scroll to position [36, 0]
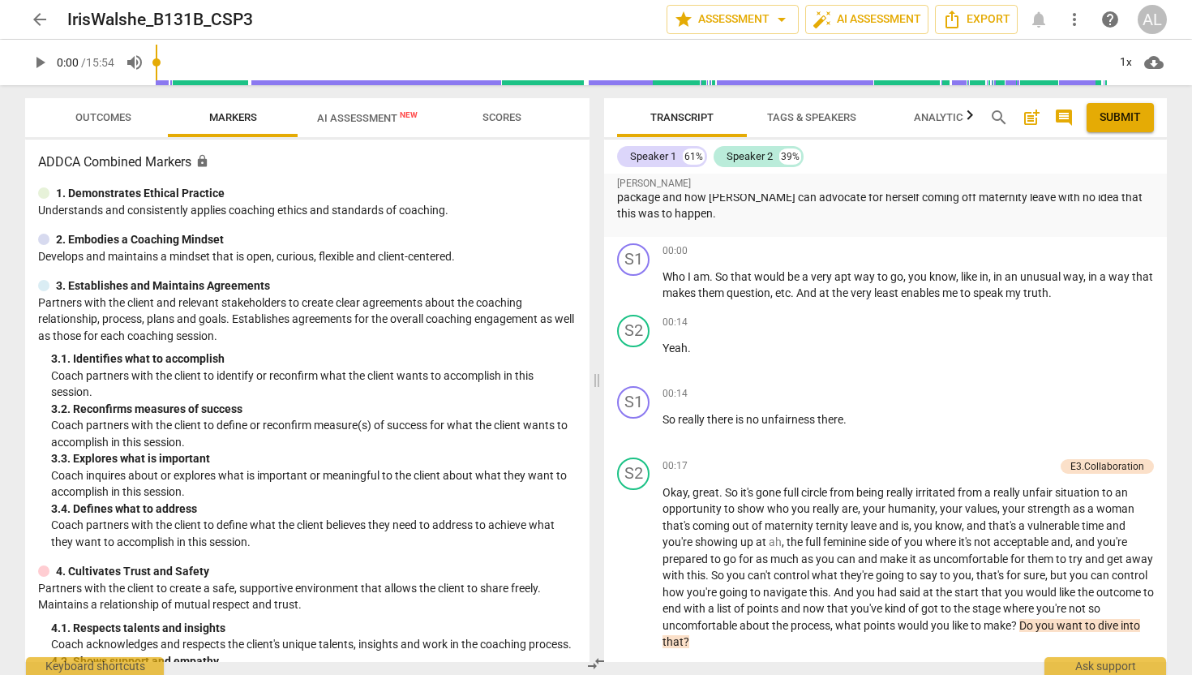
click at [42, 32] on button "arrow_back" at bounding box center [39, 19] width 29 height 29
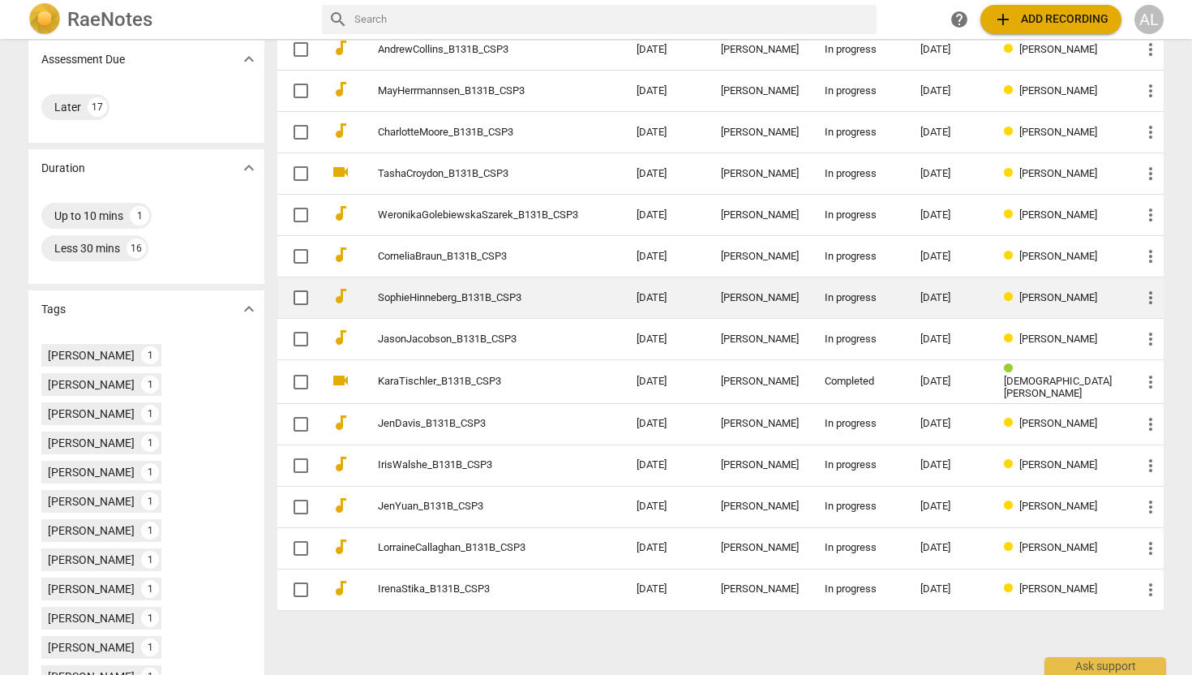
scroll to position [270, 0]
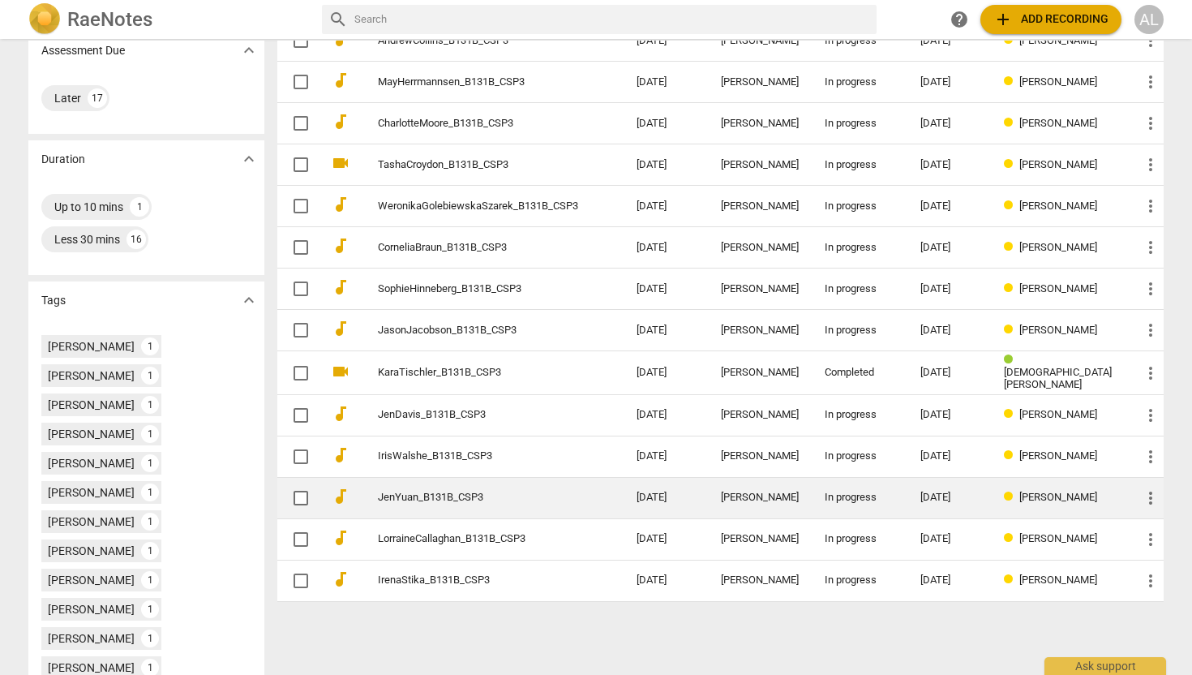
click at [470, 496] on link "JenYuan_B131B_CSP3" at bounding box center [478, 497] width 200 height 12
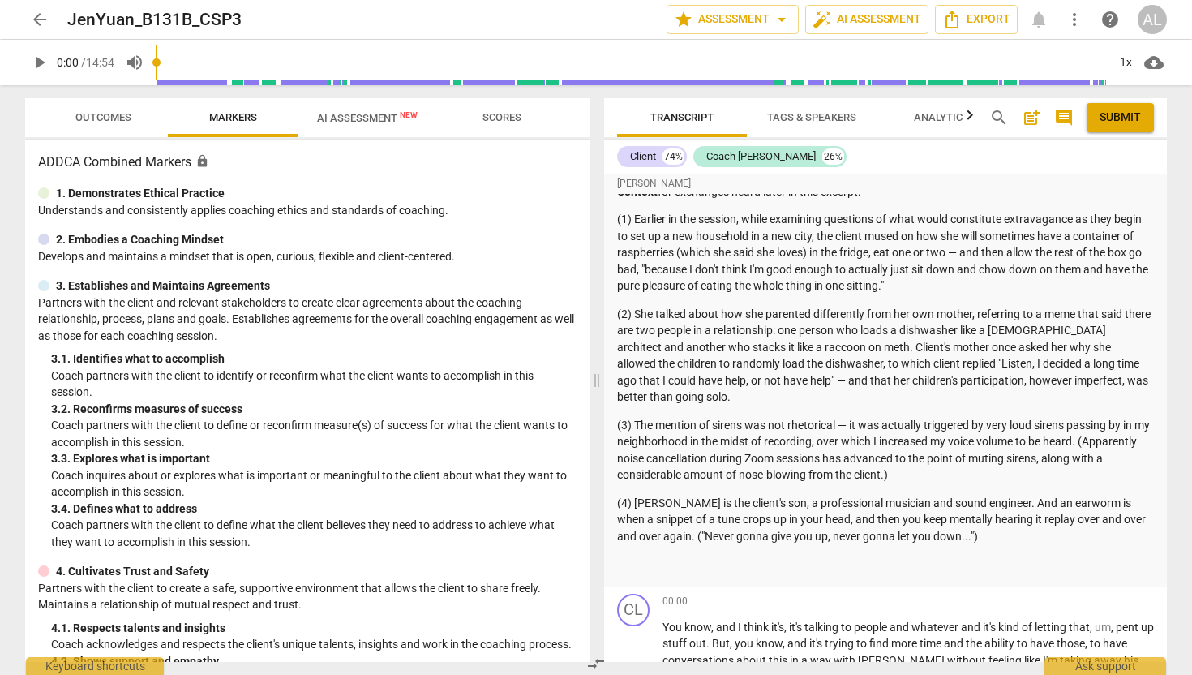
scroll to position [162, 0]
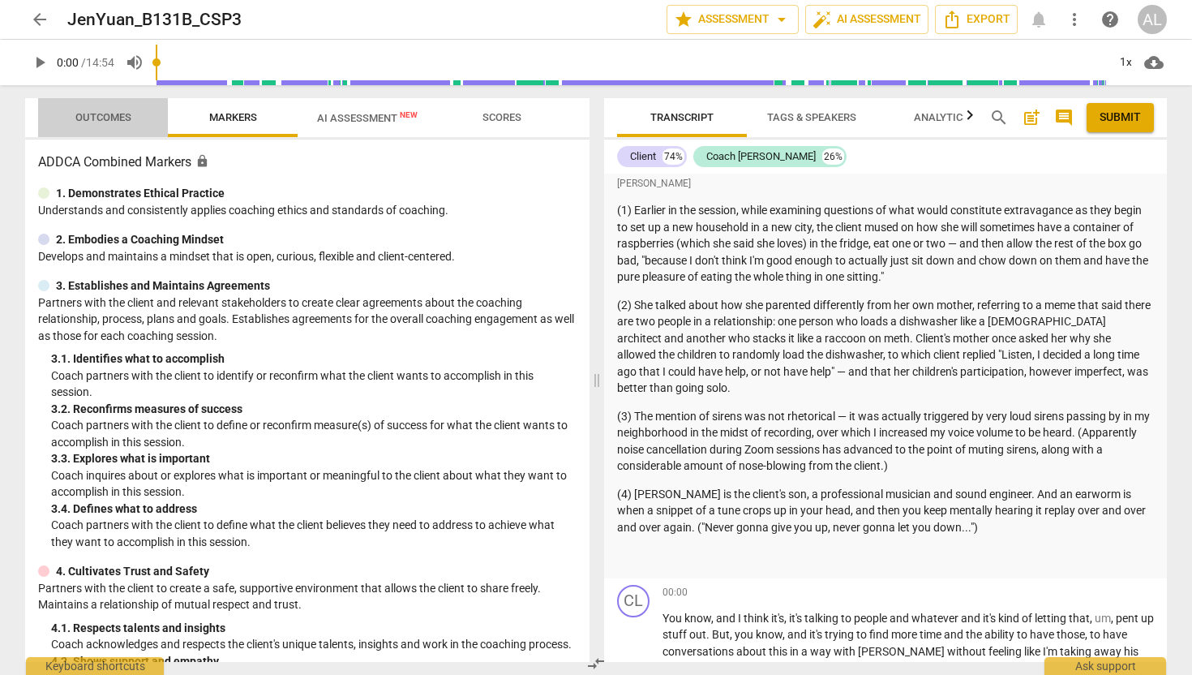
click at [119, 109] on span "Outcomes" at bounding box center [103, 118] width 95 height 22
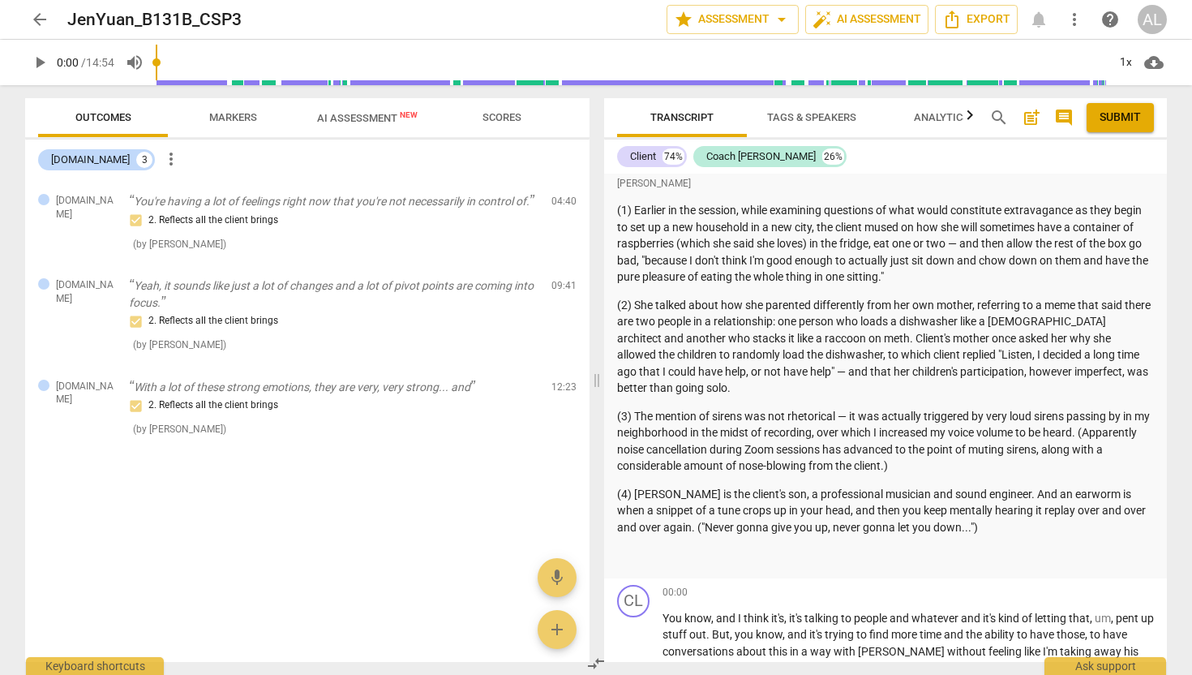
click at [339, 122] on span "AI Assessment New" at bounding box center [367, 118] width 101 height 12
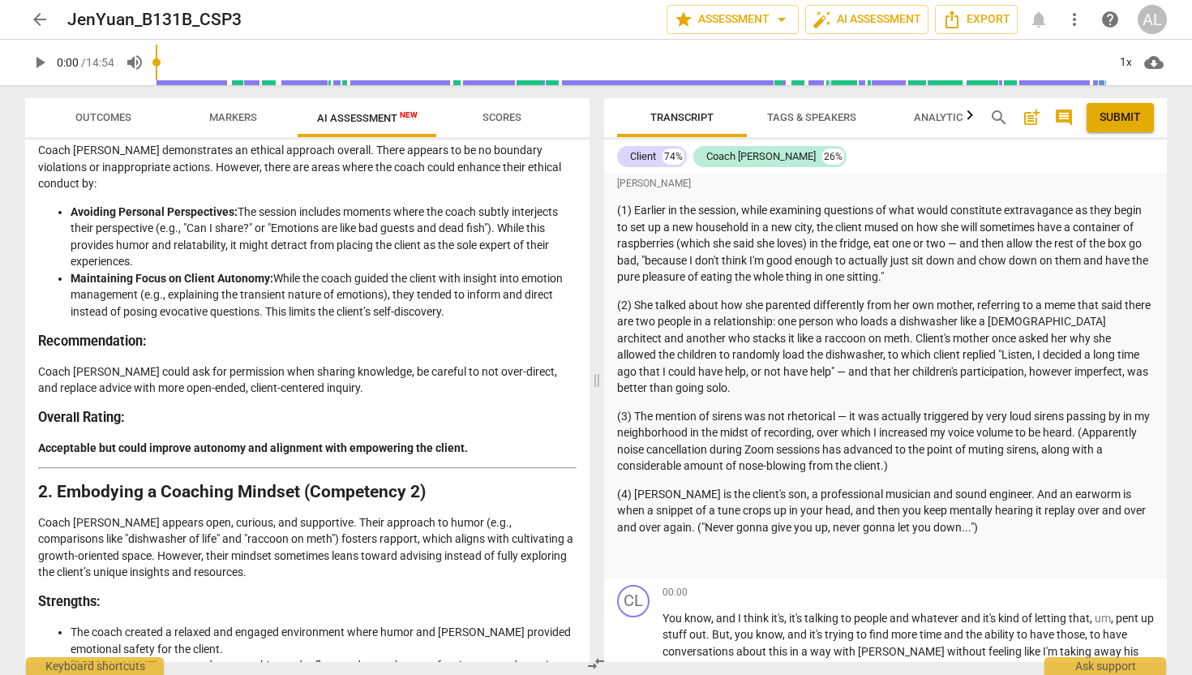
scroll to position [255, 0]
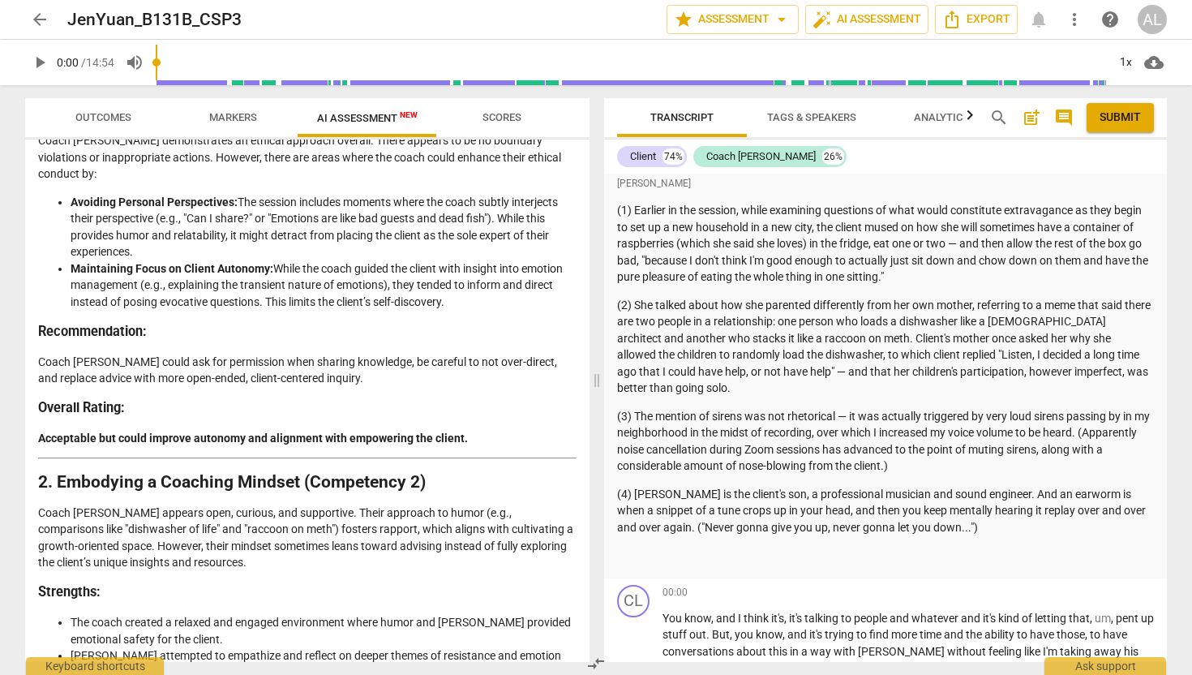
click at [44, 20] on span "arrow_back" at bounding box center [39, 19] width 19 height 19
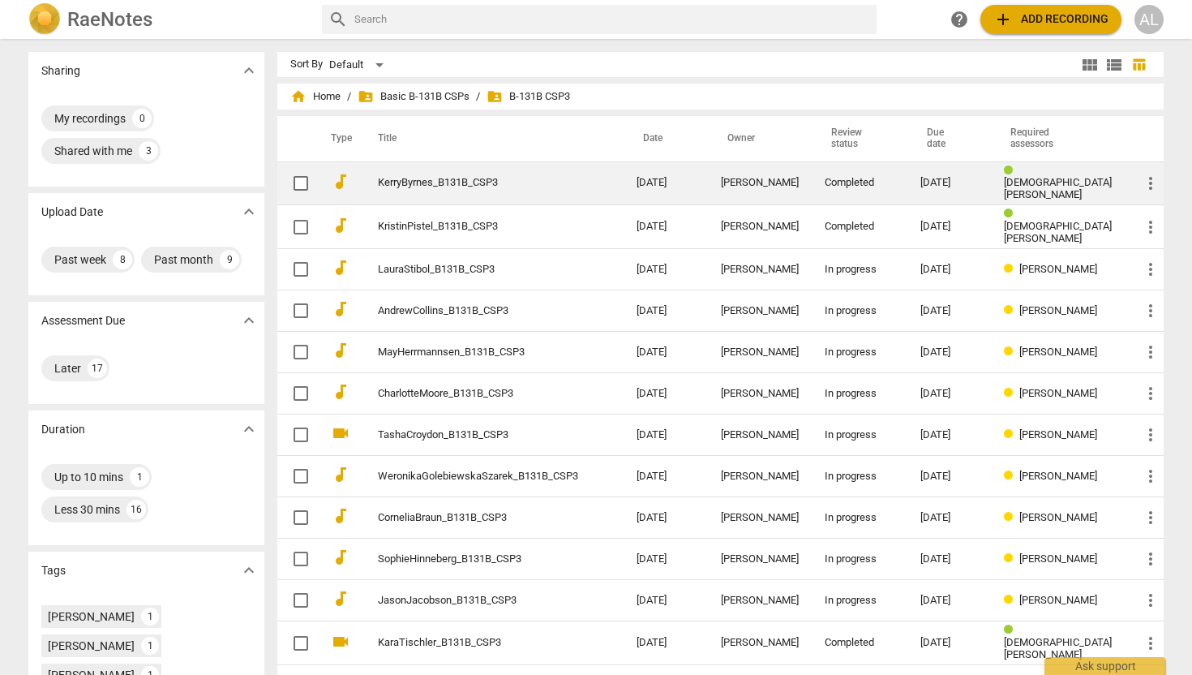
click at [467, 184] on link "KerryByrnes_B131B_CSP3" at bounding box center [478, 183] width 200 height 12
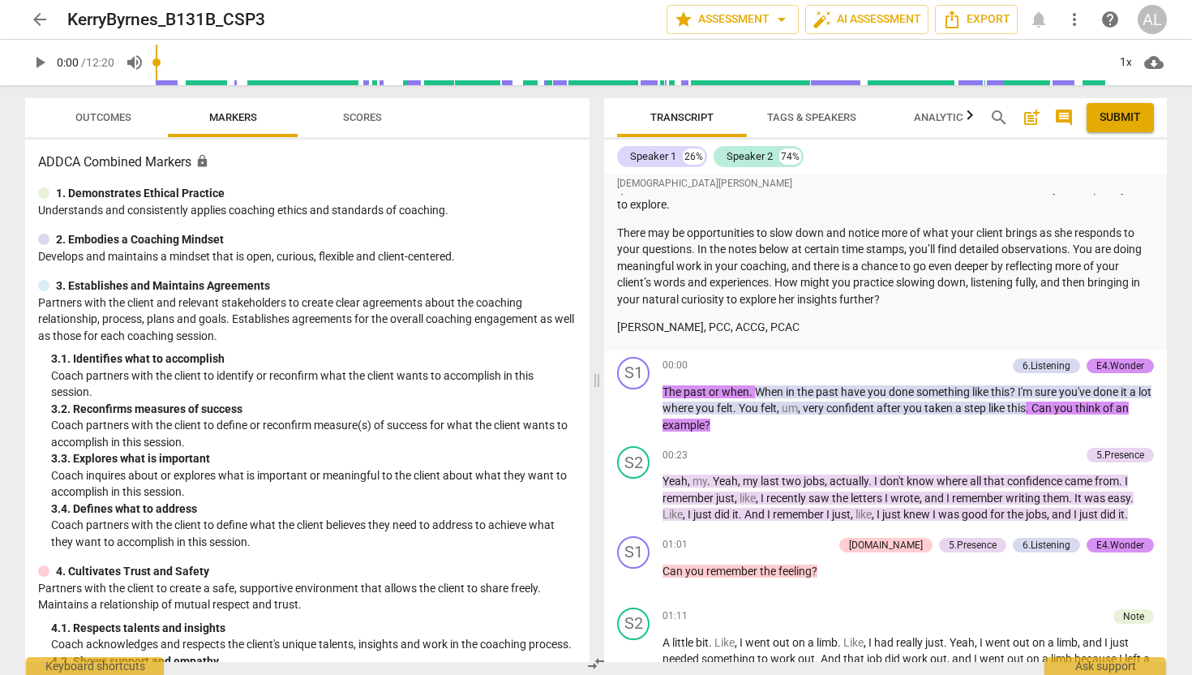
scroll to position [574, 0]
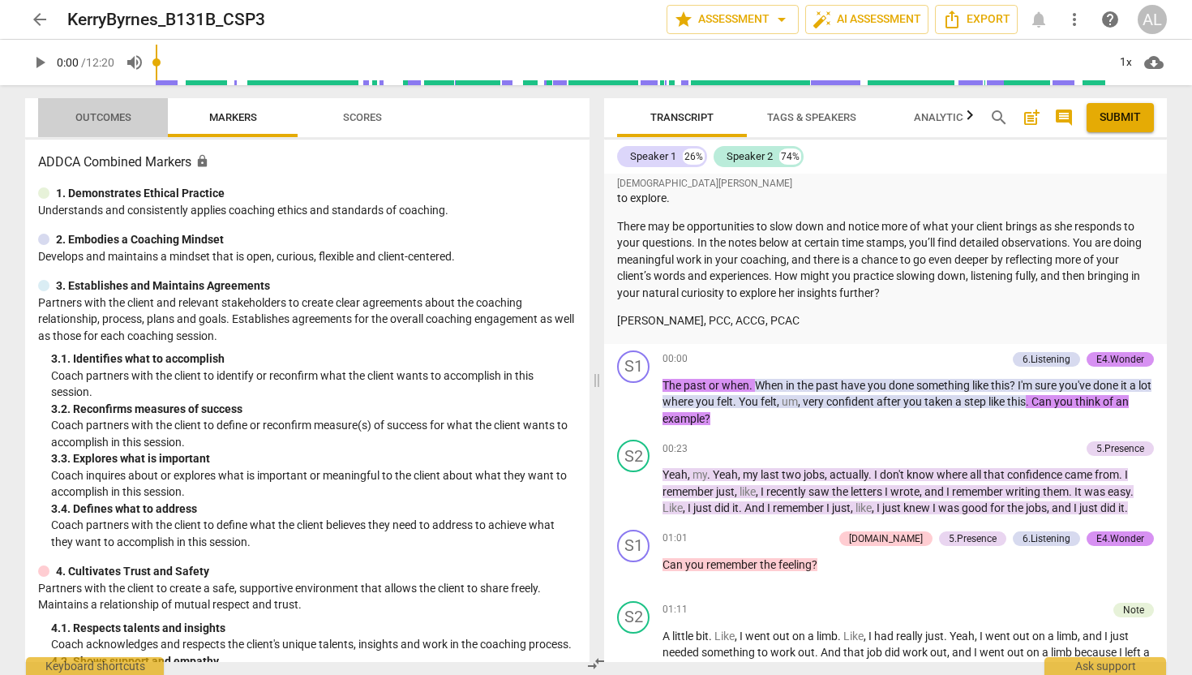
click at [105, 118] on span "Outcomes" at bounding box center [103, 117] width 56 height 12
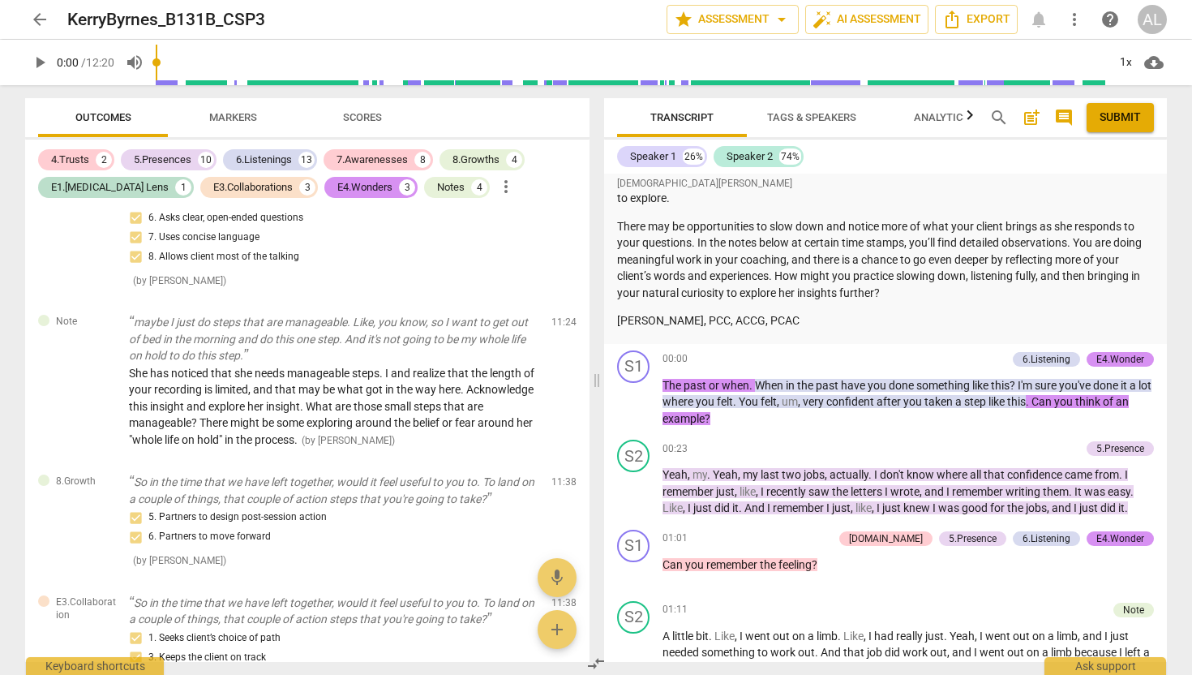
scroll to position [5661, 0]
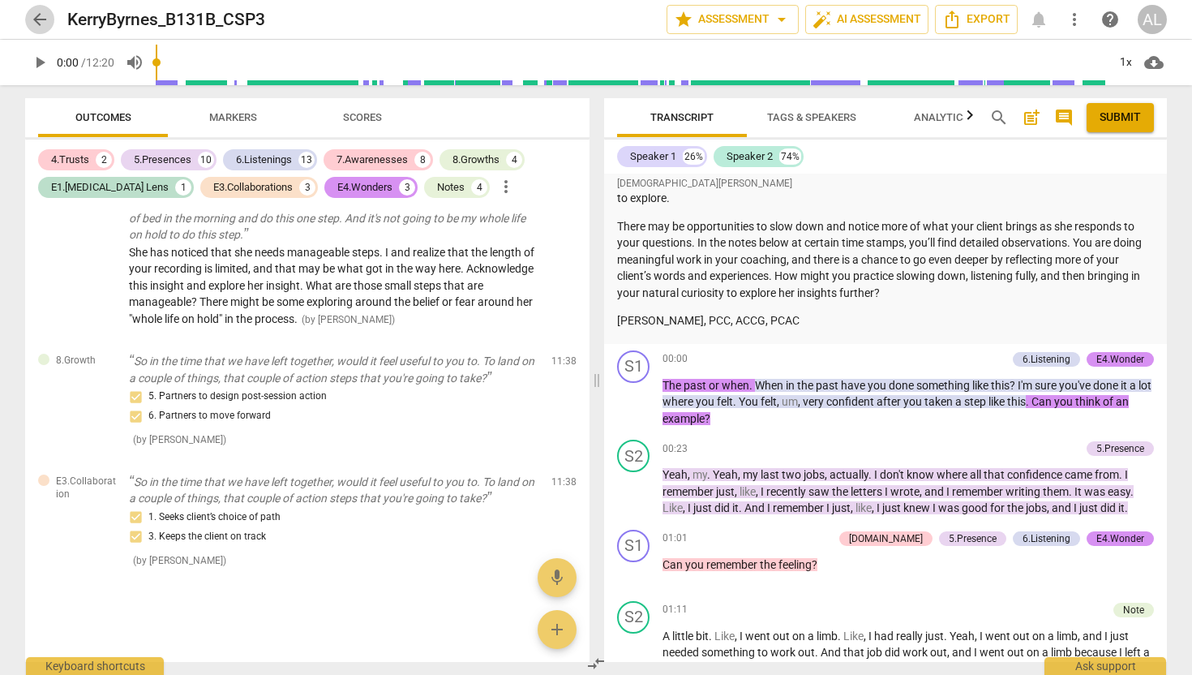
click at [44, 15] on span "arrow_back" at bounding box center [39, 19] width 19 height 19
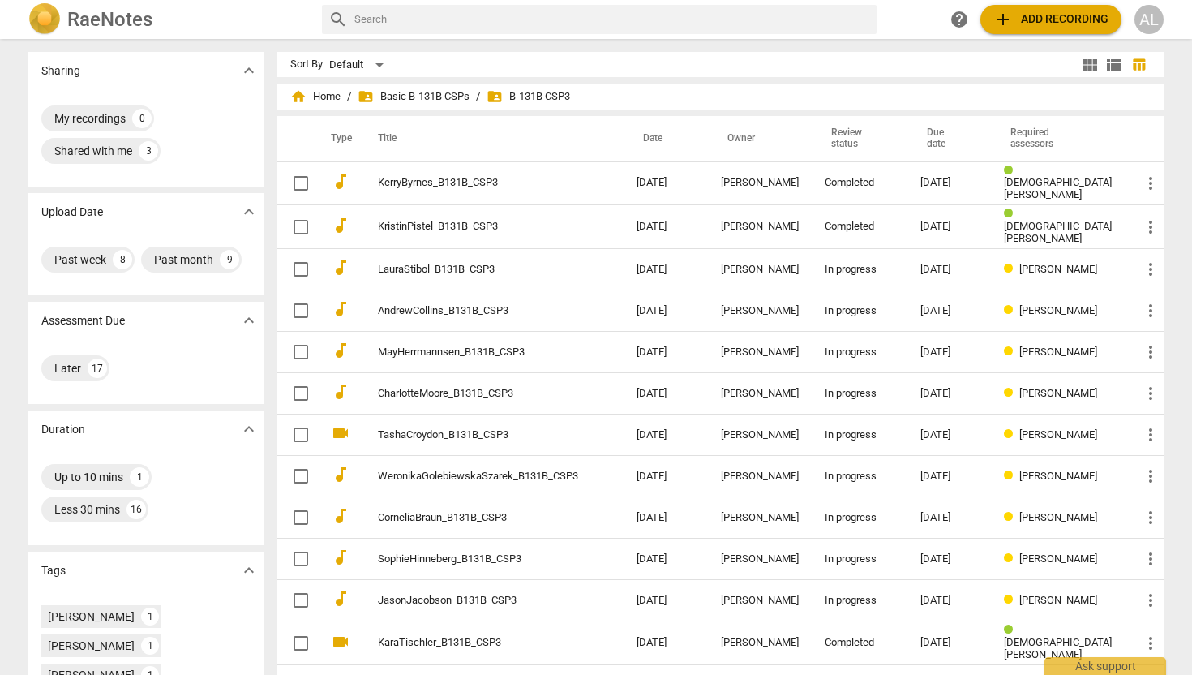
click at [341, 97] on span "home Home" at bounding box center [315, 96] width 50 height 16
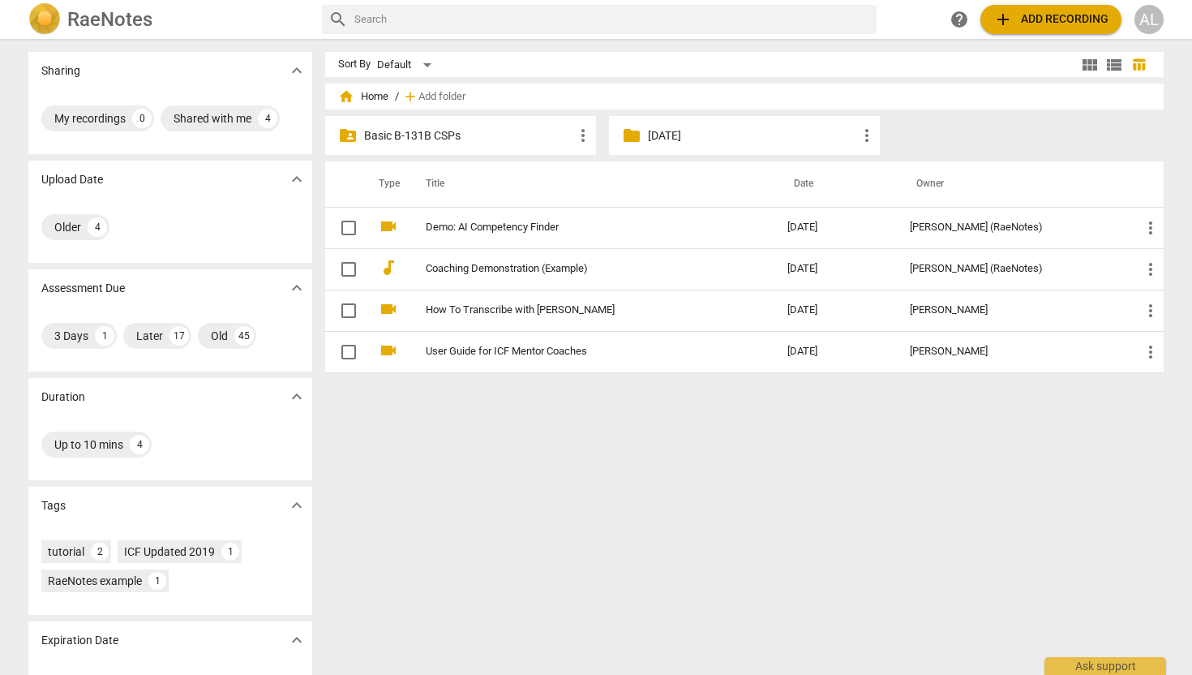
click at [431, 136] on p "Basic B-131B CSPs" at bounding box center [468, 135] width 209 height 17
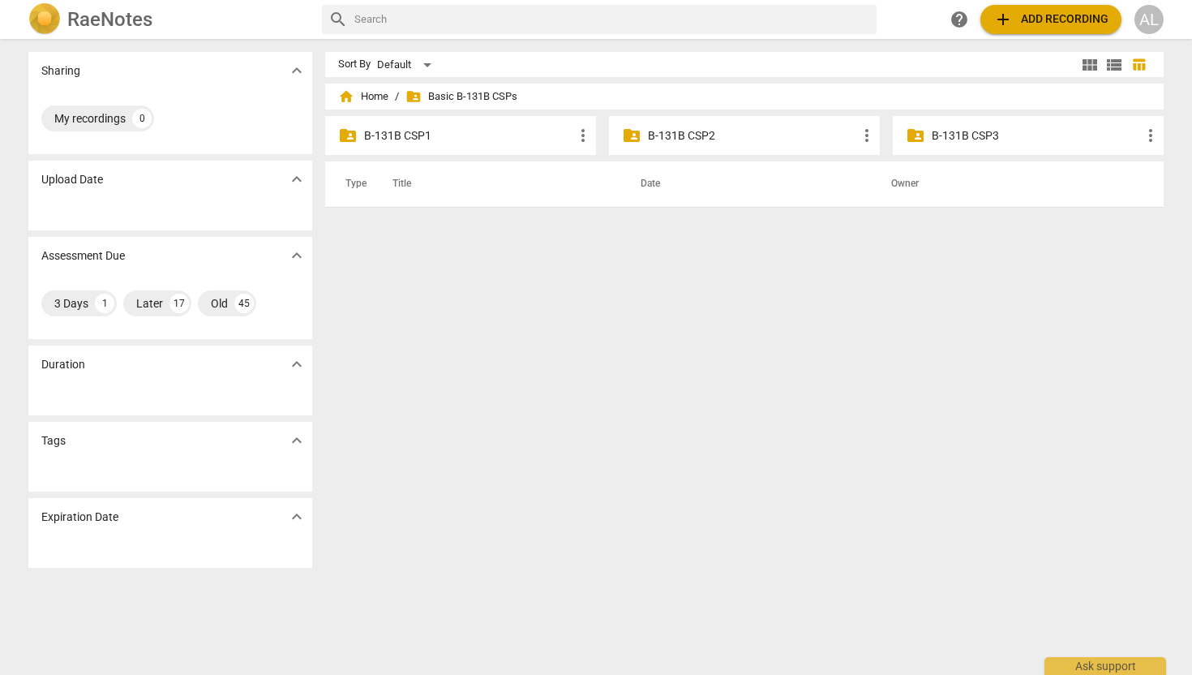
click at [423, 131] on p "B-131B CSP1" at bounding box center [468, 135] width 209 height 17
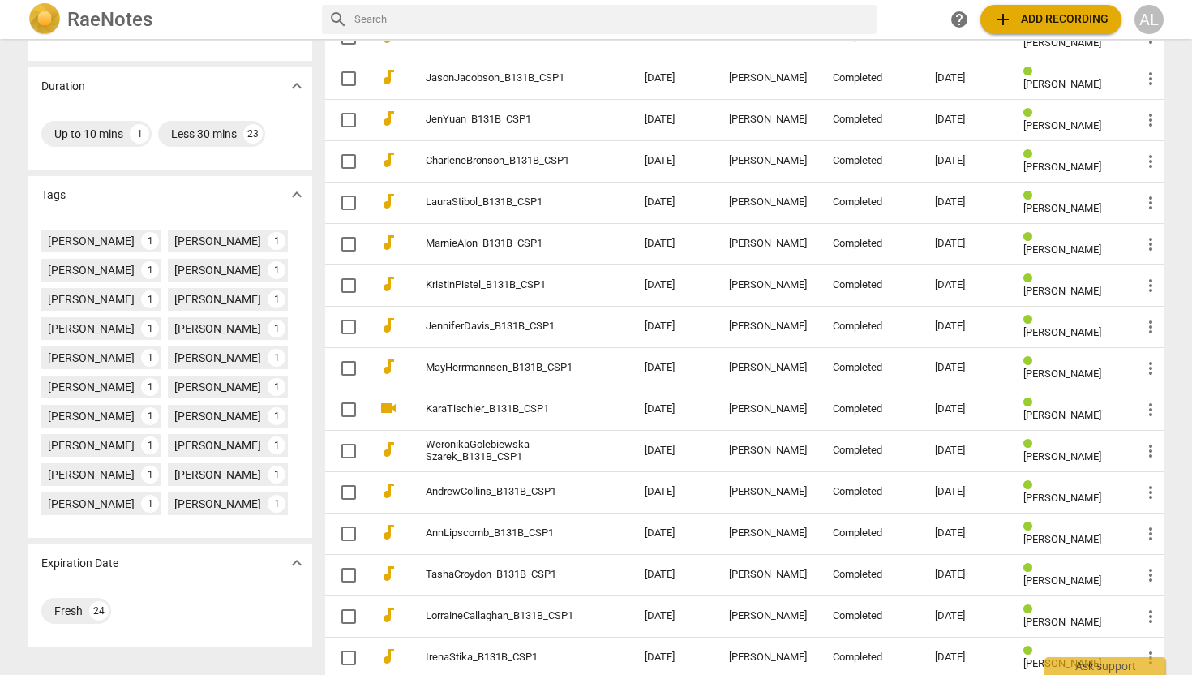
scroll to position [393, 0]
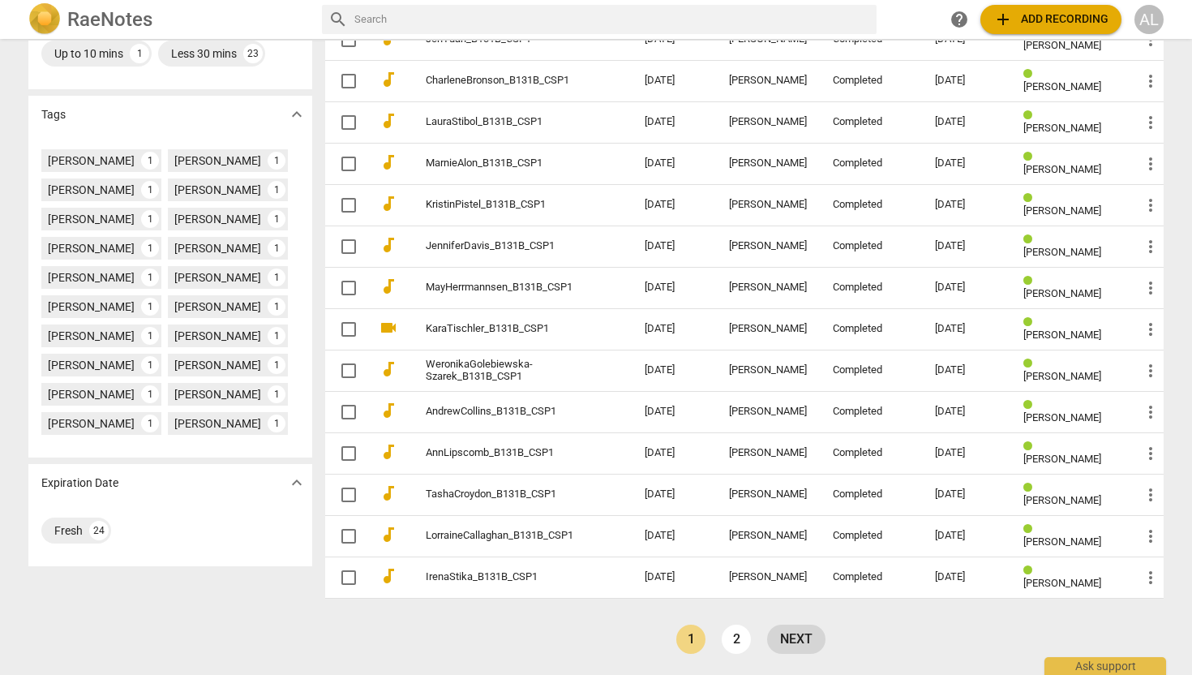
click at [787, 638] on link "next" at bounding box center [796, 638] width 58 height 29
